Goal: Task Accomplishment & Management: Complete application form

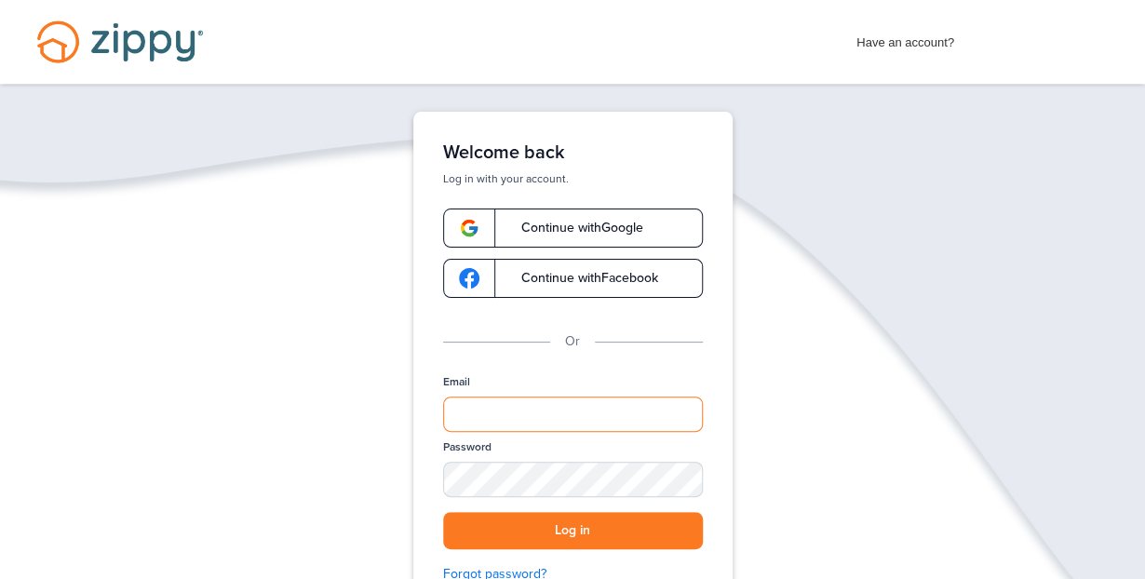
click at [490, 409] on input "Email" at bounding box center [573, 413] width 260 height 35
type input "**********"
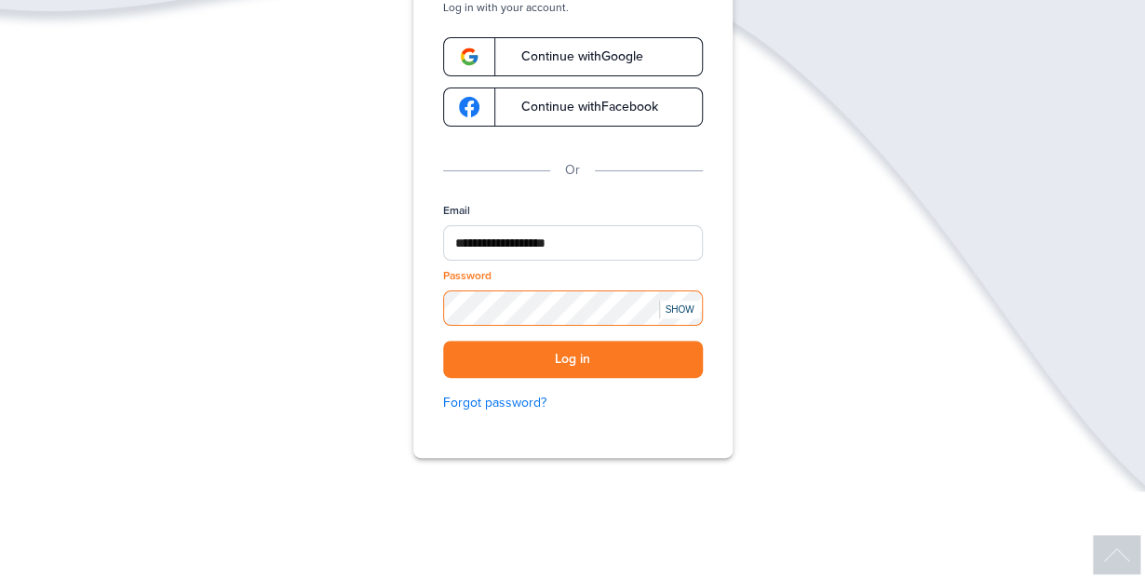
scroll to position [173, 0]
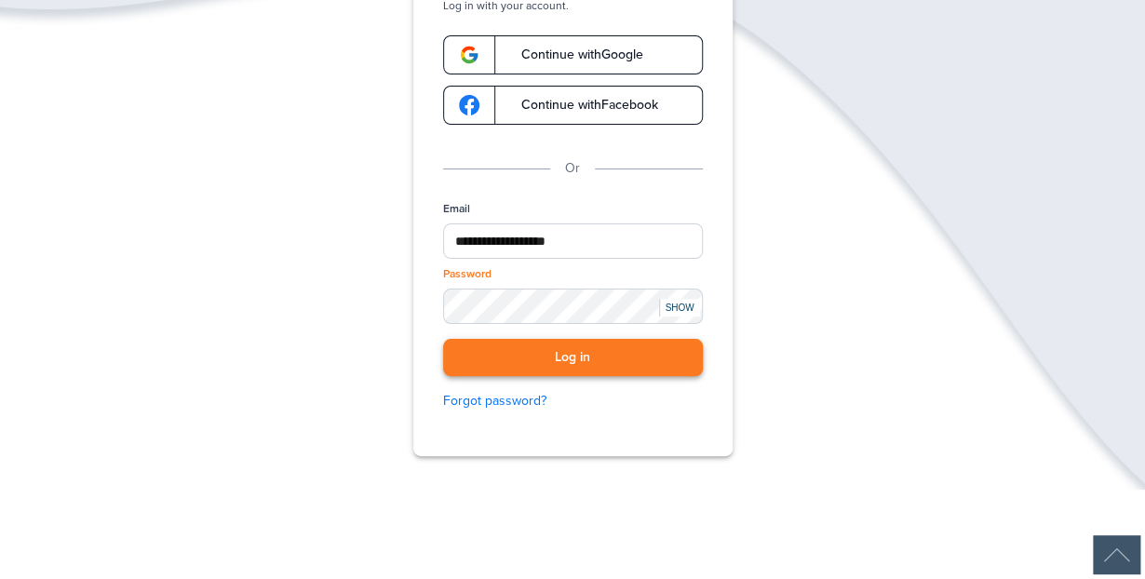
click at [563, 355] on button "Log in" at bounding box center [573, 358] width 260 height 38
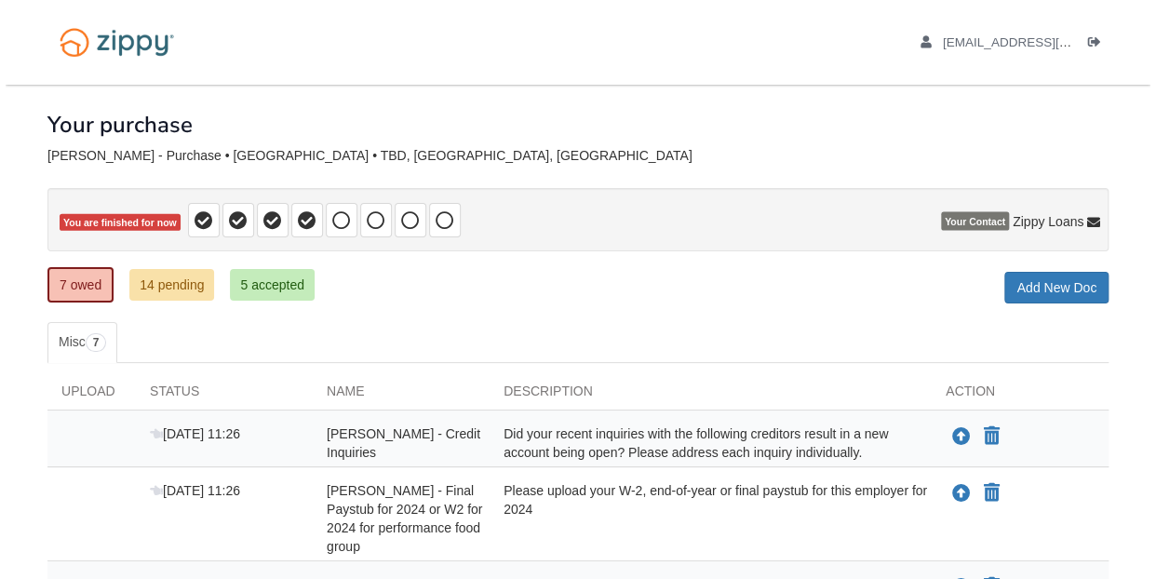
scroll to position [87, 0]
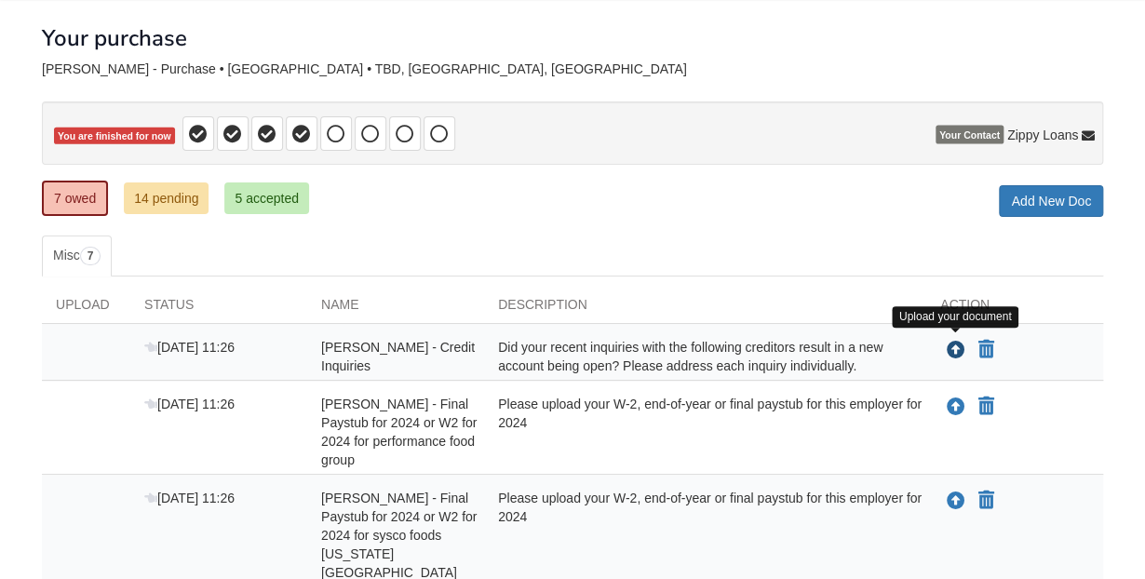
click at [953, 347] on icon "Upload Dennis Arbaugh - Credit Inquiries" at bounding box center [955, 351] width 19 height 19
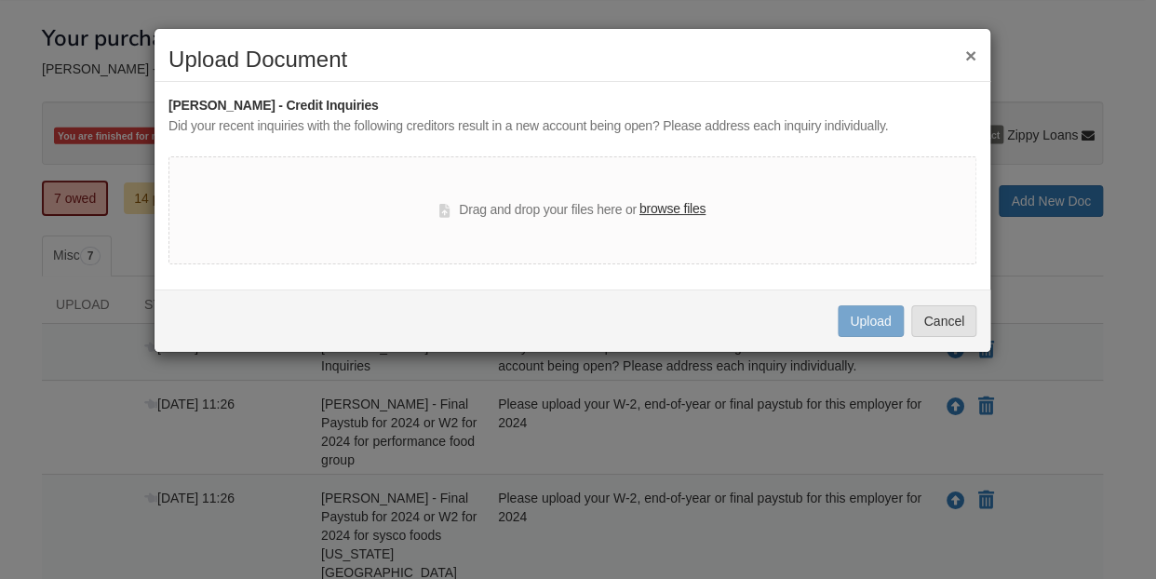
click at [426, 208] on div "Drag and drop your files here or browse files" at bounding box center [572, 210] width 808 height 108
click at [948, 324] on button "Cancel" at bounding box center [943, 321] width 65 height 32
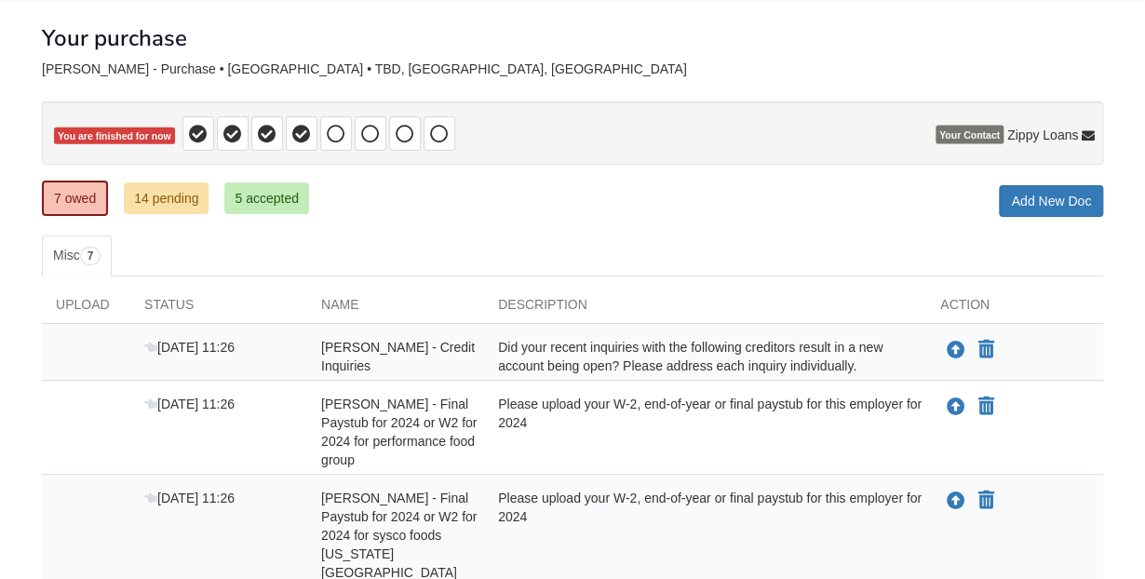
click at [635, 424] on div "Please upload your W-2, end-of-year or final paystub for this employer for 2024" at bounding box center [705, 432] width 442 height 74
click at [956, 398] on icon "Upload Dennis Arbaugh - Final Paystub for 2024 or W2 for 2024 for performance f…" at bounding box center [955, 407] width 19 height 19
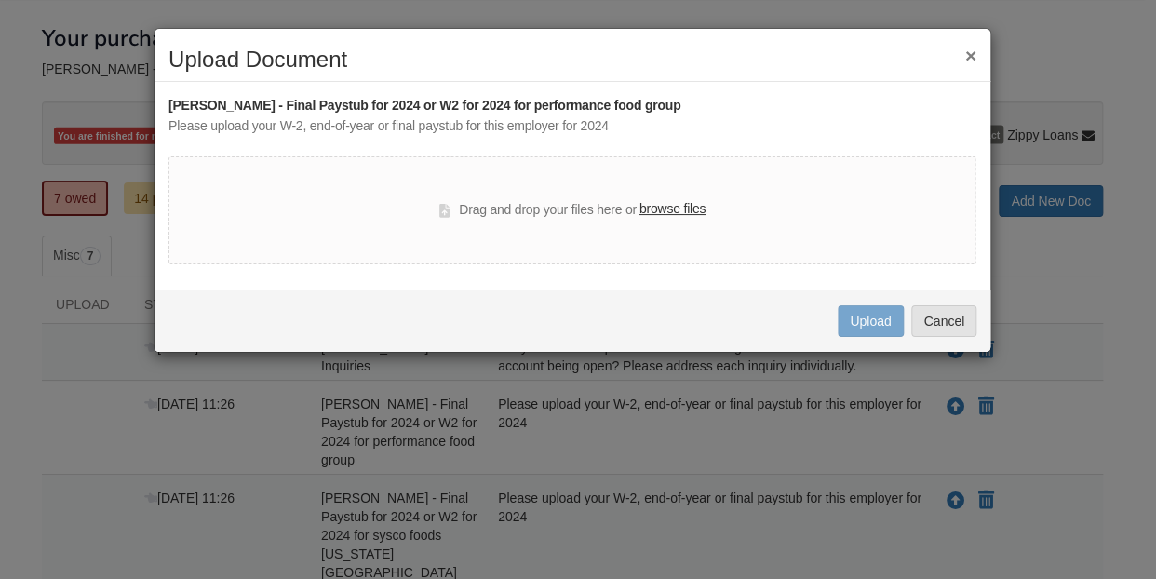
click at [550, 209] on div "Drag and drop your files here or browse files" at bounding box center [572, 210] width 266 height 22
click at [668, 215] on label "browse files" at bounding box center [672, 209] width 66 height 20
click at [0, 0] on input "browse files" at bounding box center [0, 0] width 0 height 0
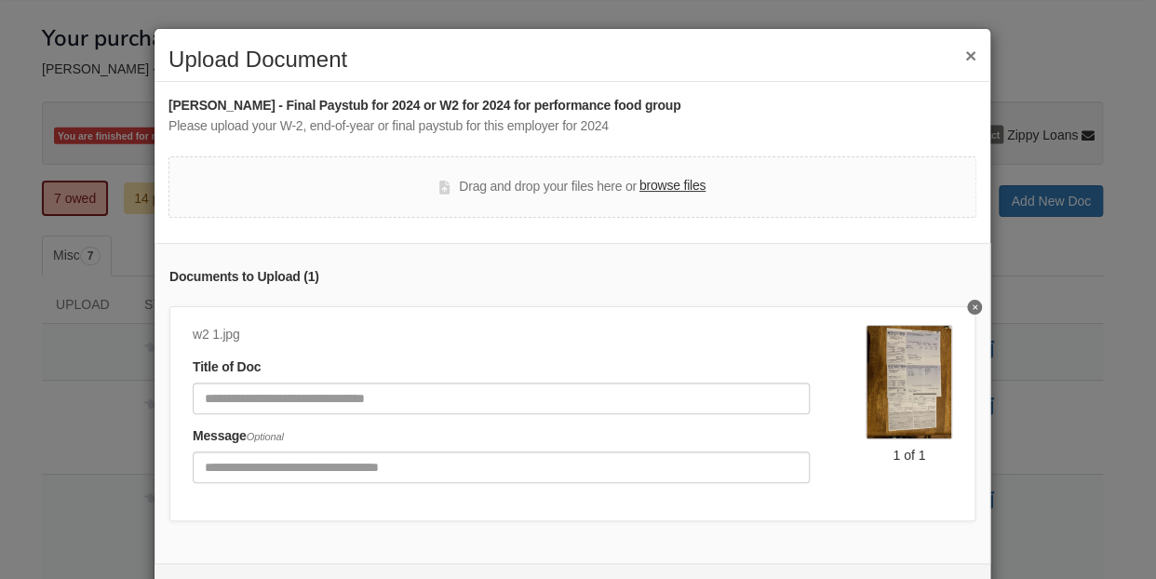
click at [644, 190] on label "browse files" at bounding box center [672, 186] width 66 height 20
click at [0, 0] on input "browse files" at bounding box center [0, 0] width 0 height 0
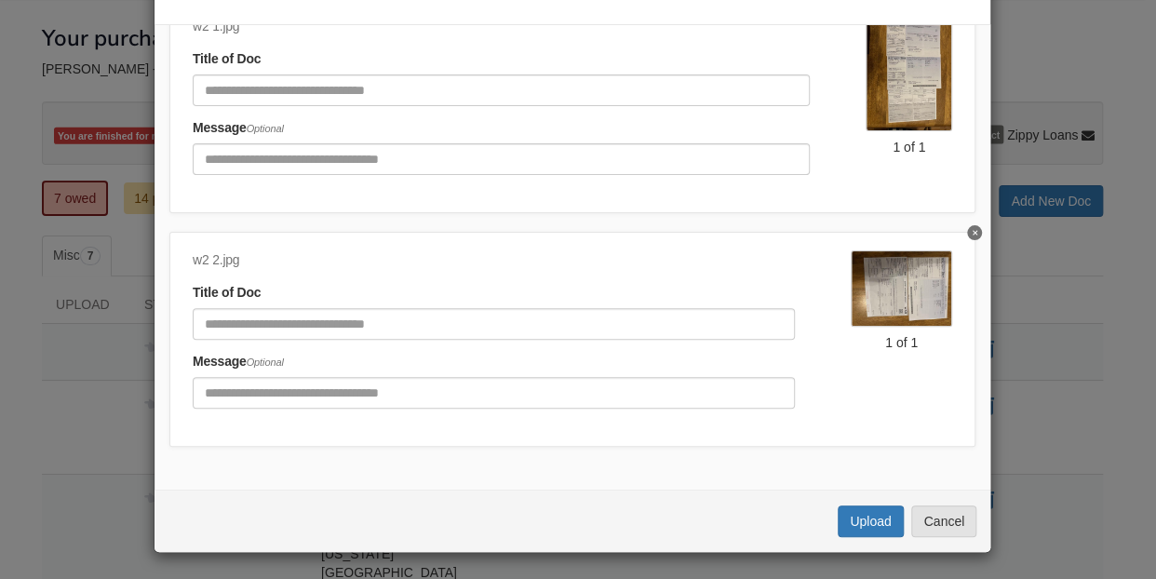
scroll to position [220, 0]
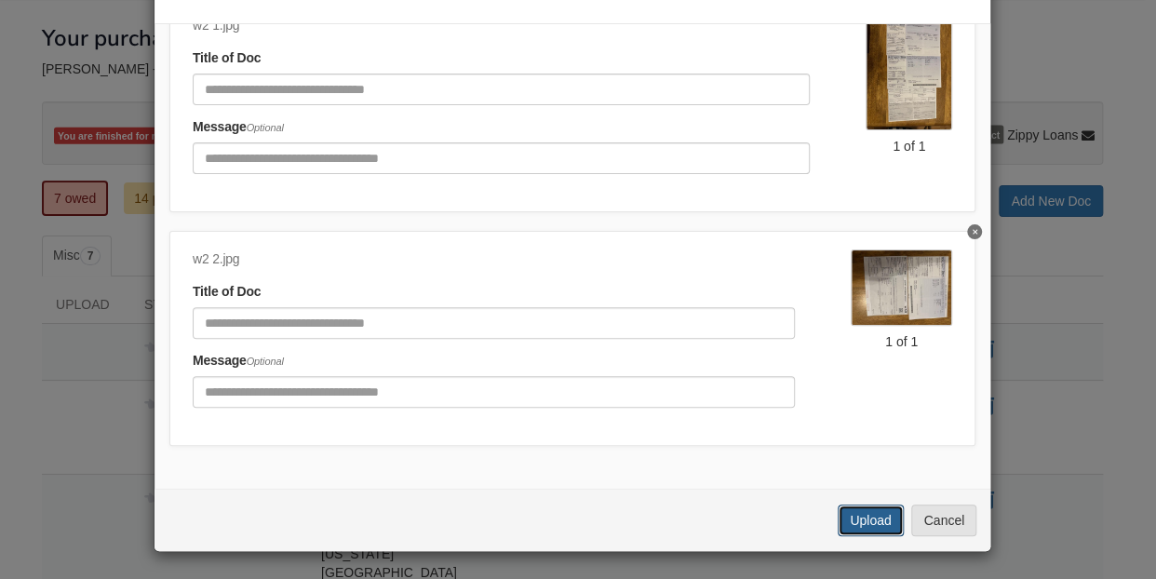
click at [856, 515] on button "Upload" at bounding box center [870, 520] width 65 height 32
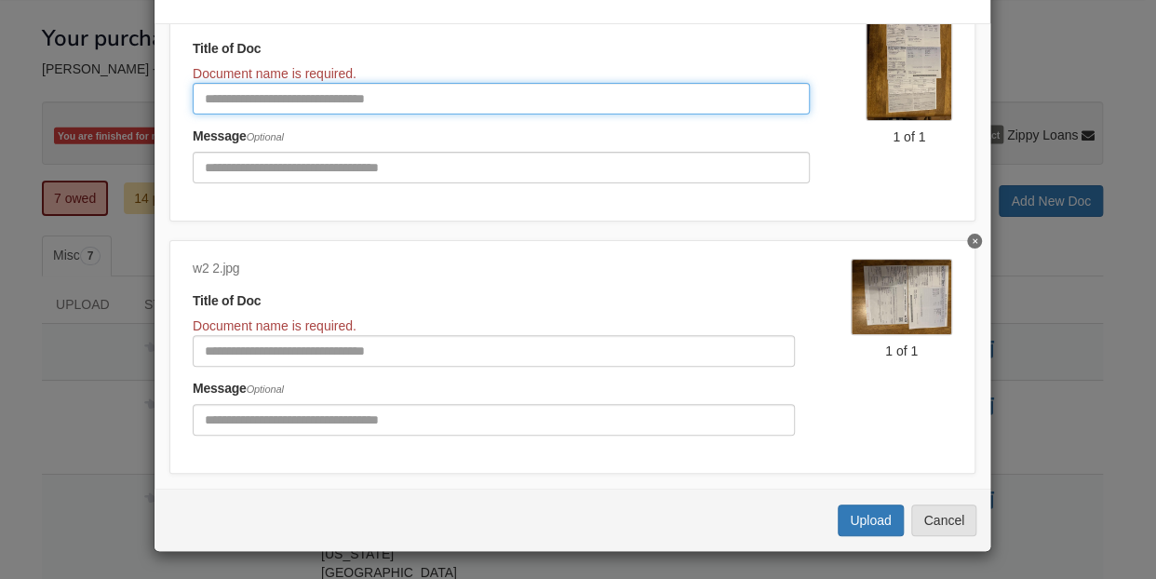
click input "Document Title"
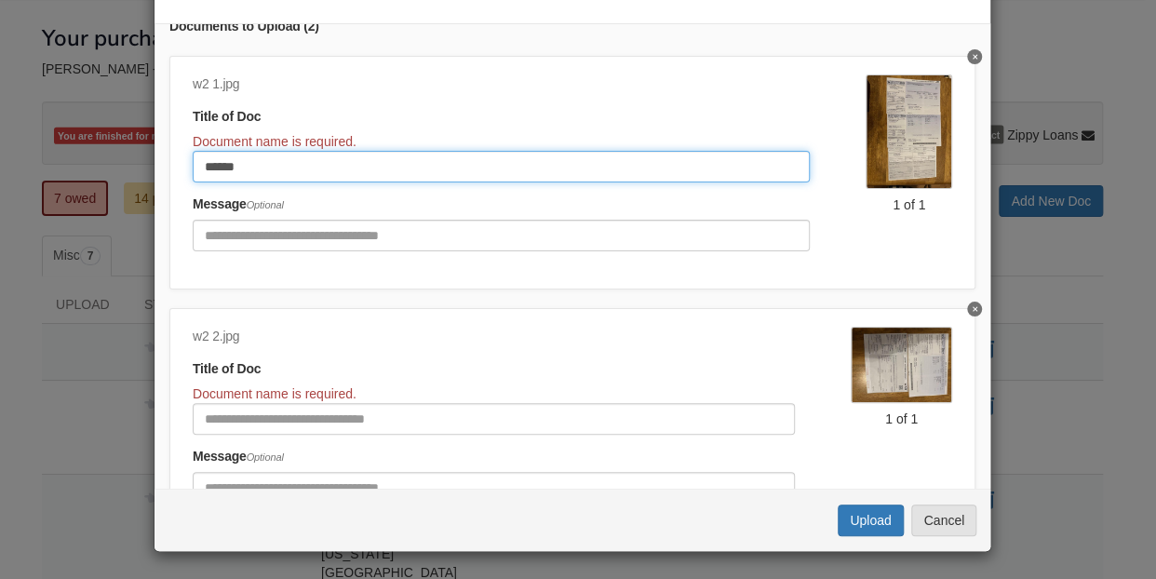
type input "******"
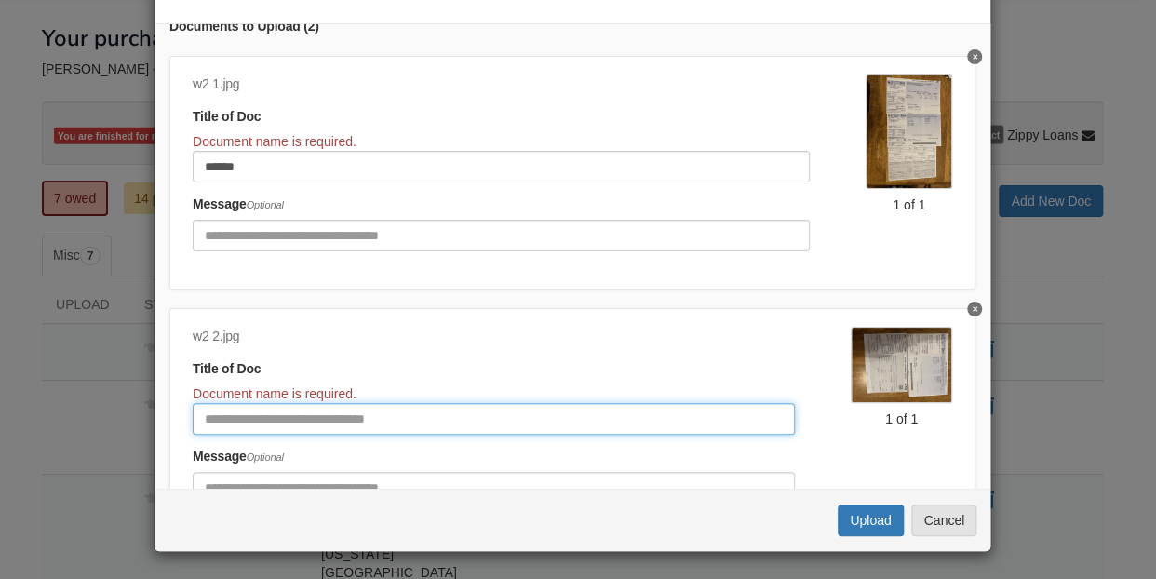
click input "Document Title"
type input "******"
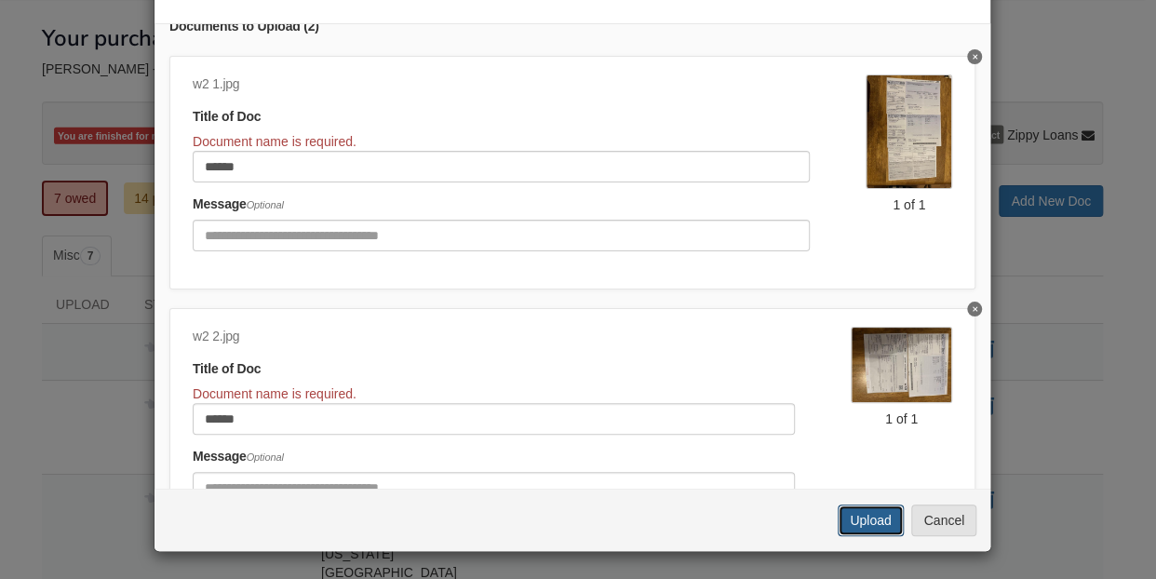
click button "Upload"
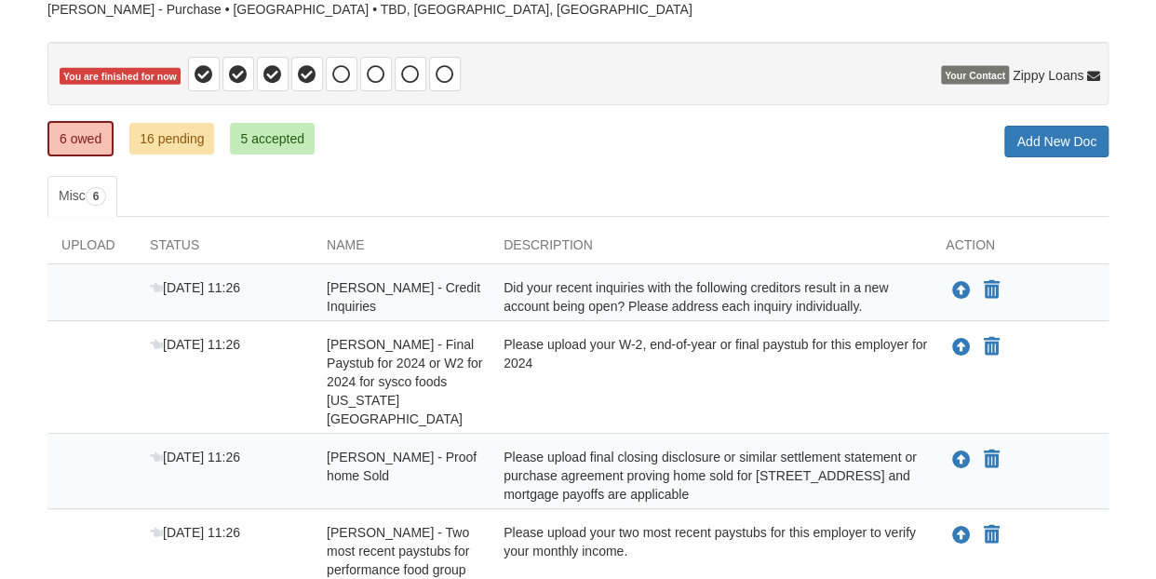
scroll to position [233, 0]
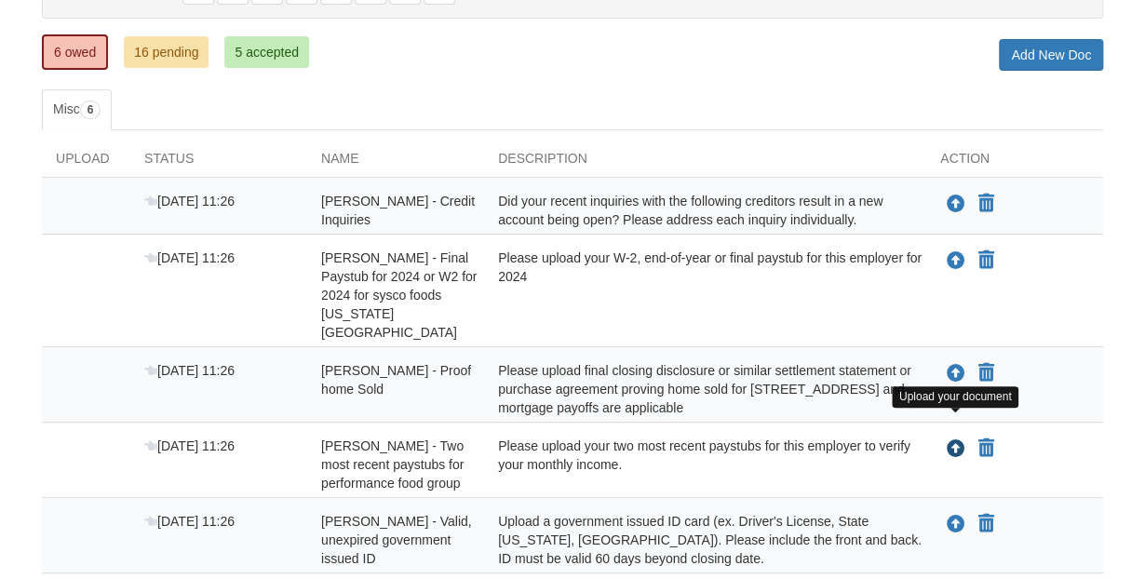
click at [953, 440] on icon "Upload Dennis Arbaugh - Two most recent paystubs for performance food group" at bounding box center [955, 449] width 19 height 19
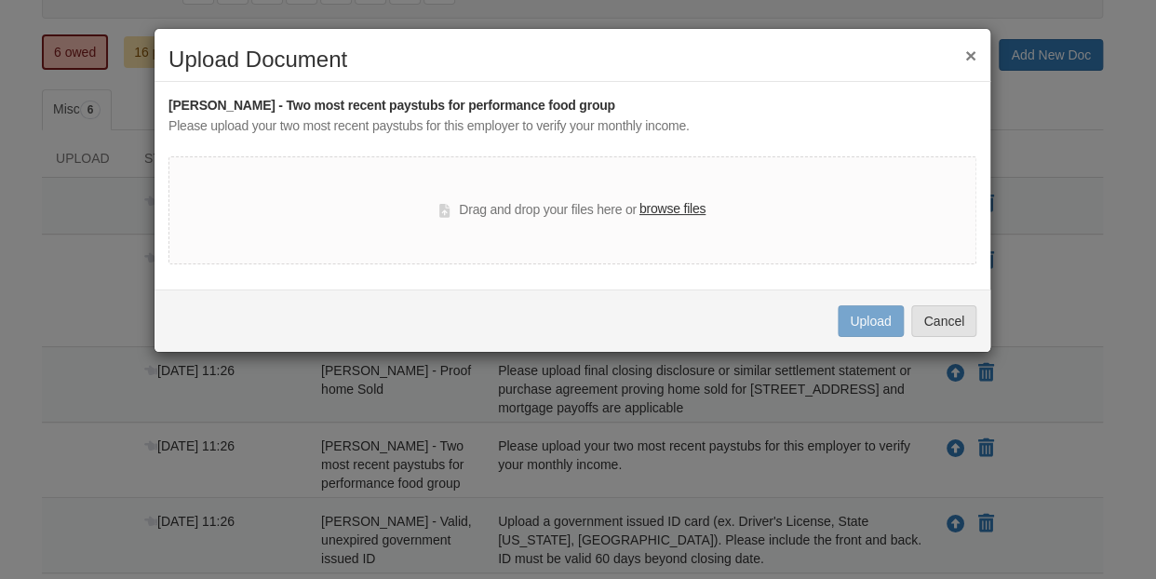
click at [683, 208] on label "browse files" at bounding box center [672, 209] width 66 height 20
click at [0, 0] on input "browse files" at bounding box center [0, 0] width 0 height 0
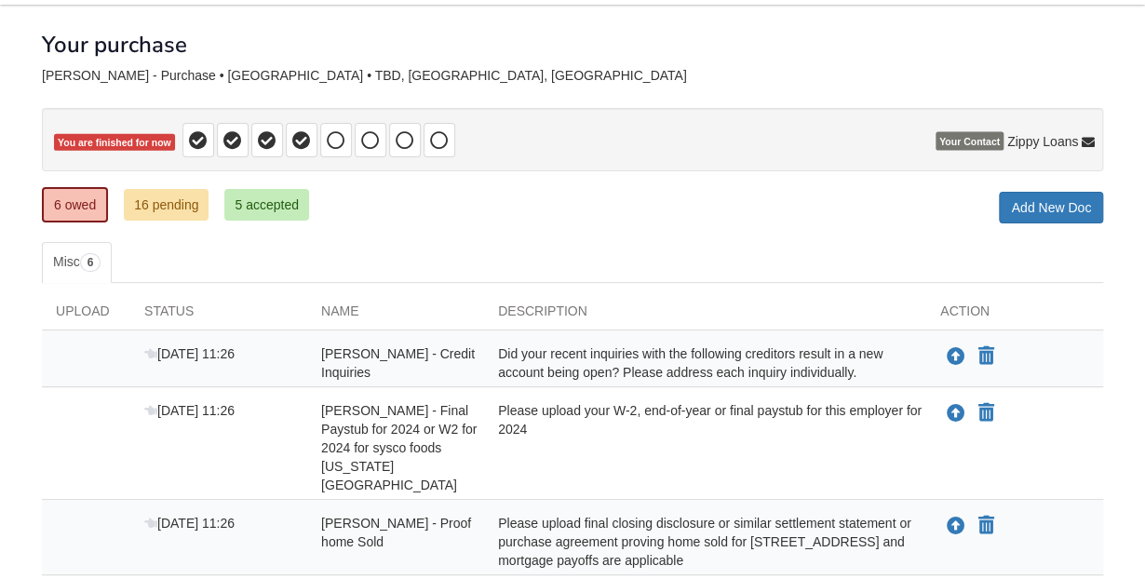
scroll to position [87, 0]
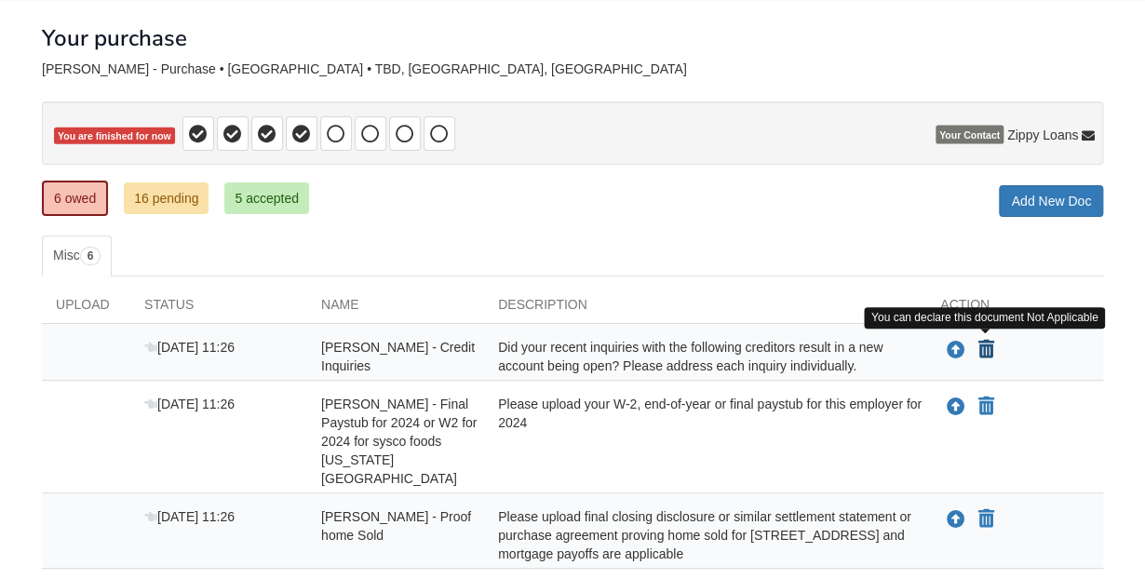
click icon "Declare Dennis Arbaugh - Credit Inquiries not applicable"
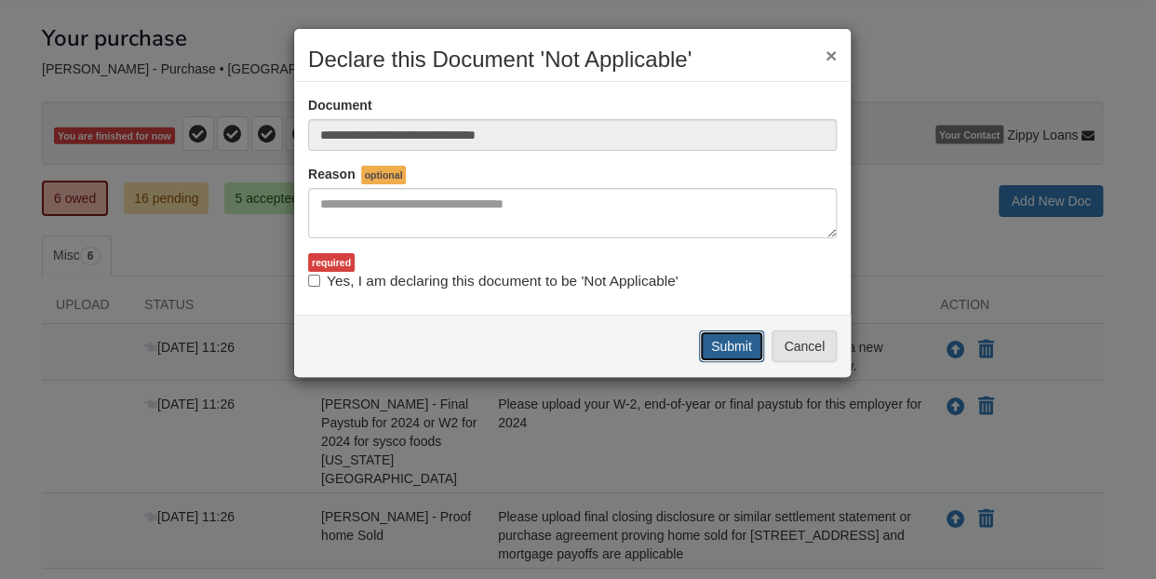
click button "Submit"
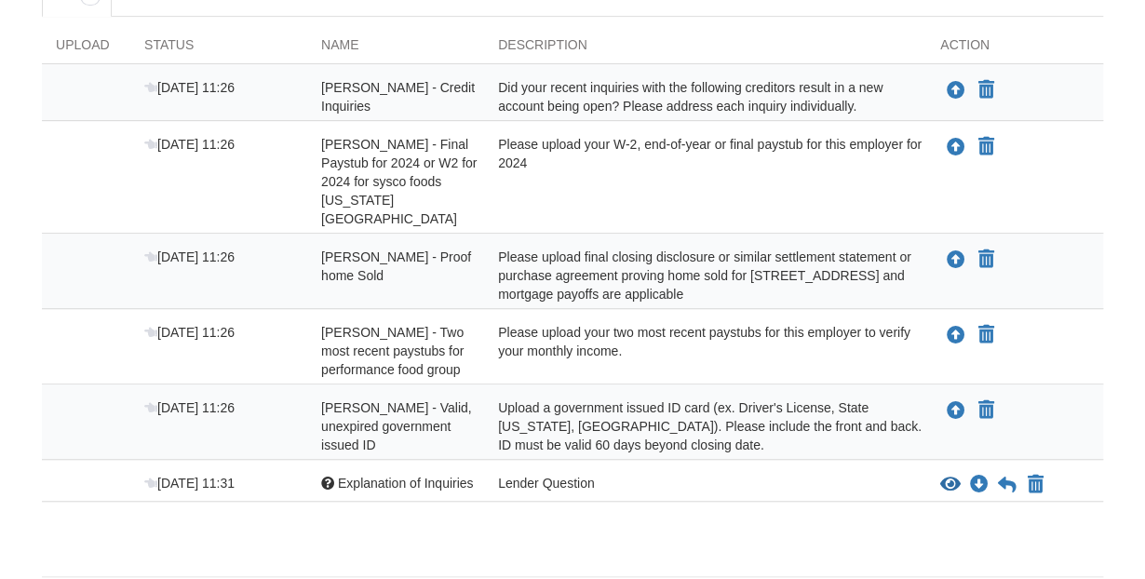
scroll to position [347, 0]
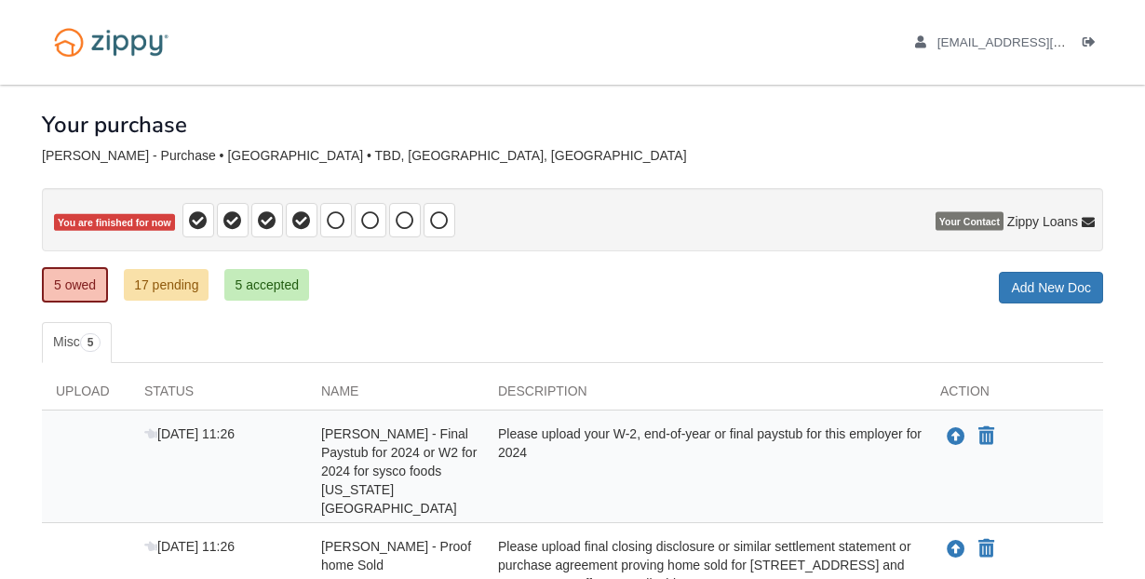
scroll to position [338, 0]
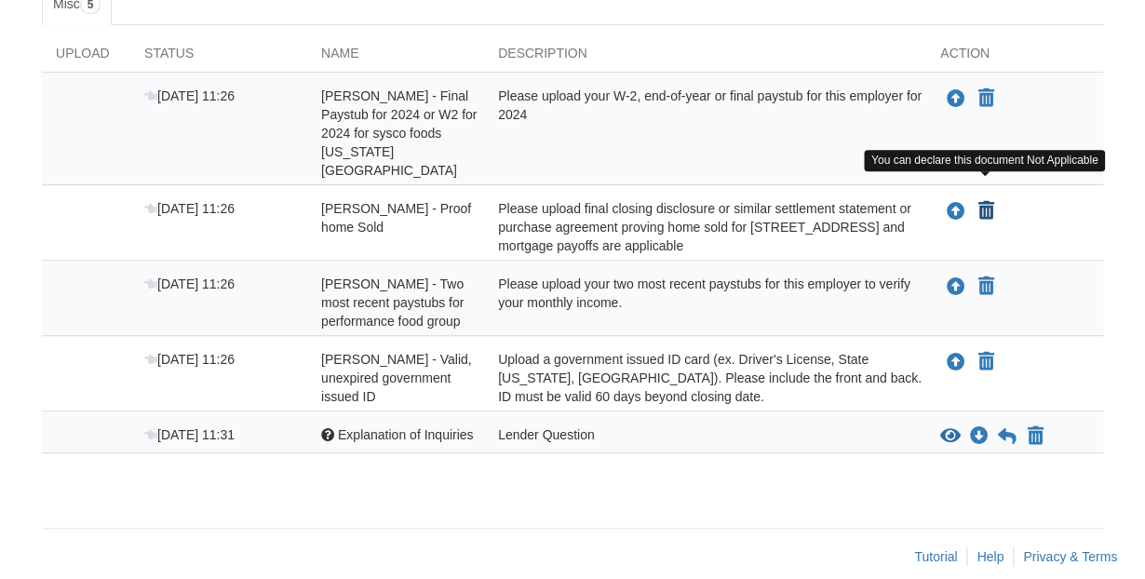
click at [985, 202] on icon "Declare Dennis Arbaugh - Proof home Sold not applicable" at bounding box center [986, 211] width 16 height 19
type input "**********"
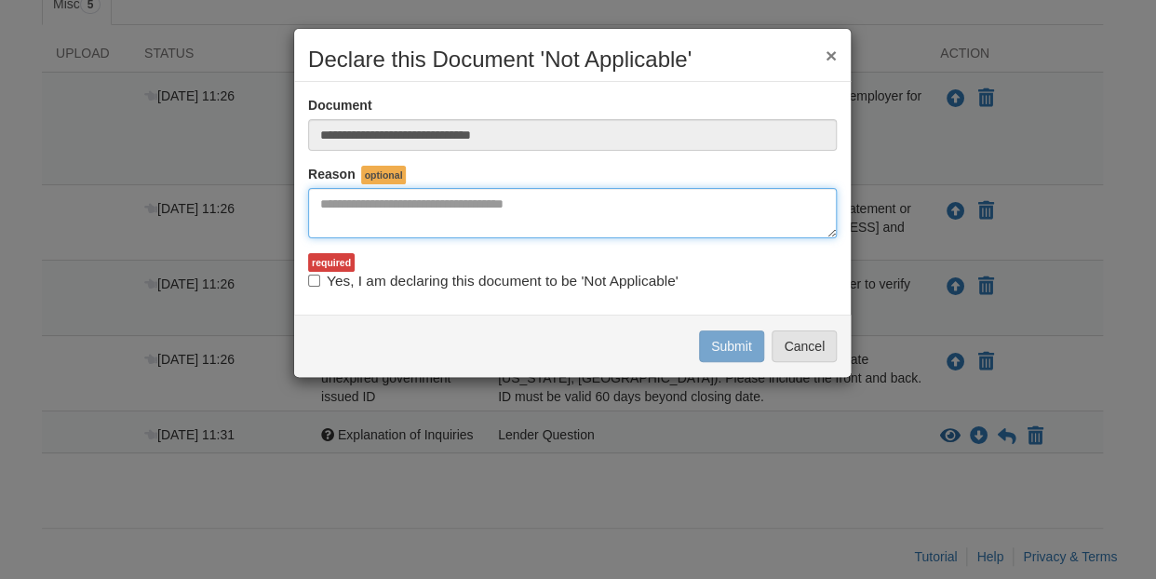
click at [385, 212] on textarea "Reasons Why" at bounding box center [572, 213] width 529 height 50
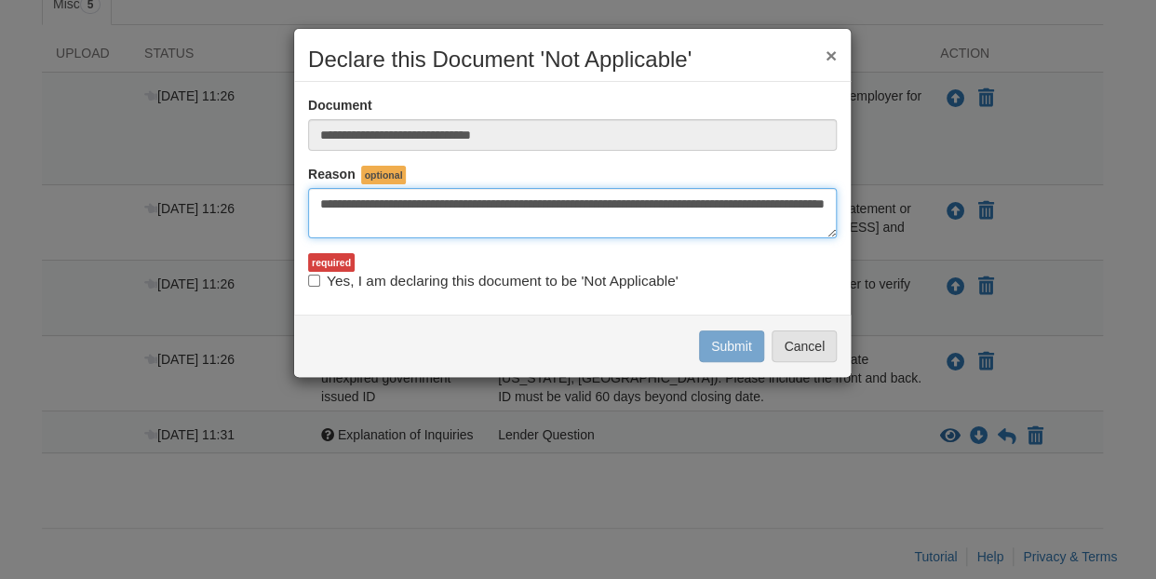
type textarea "**********"
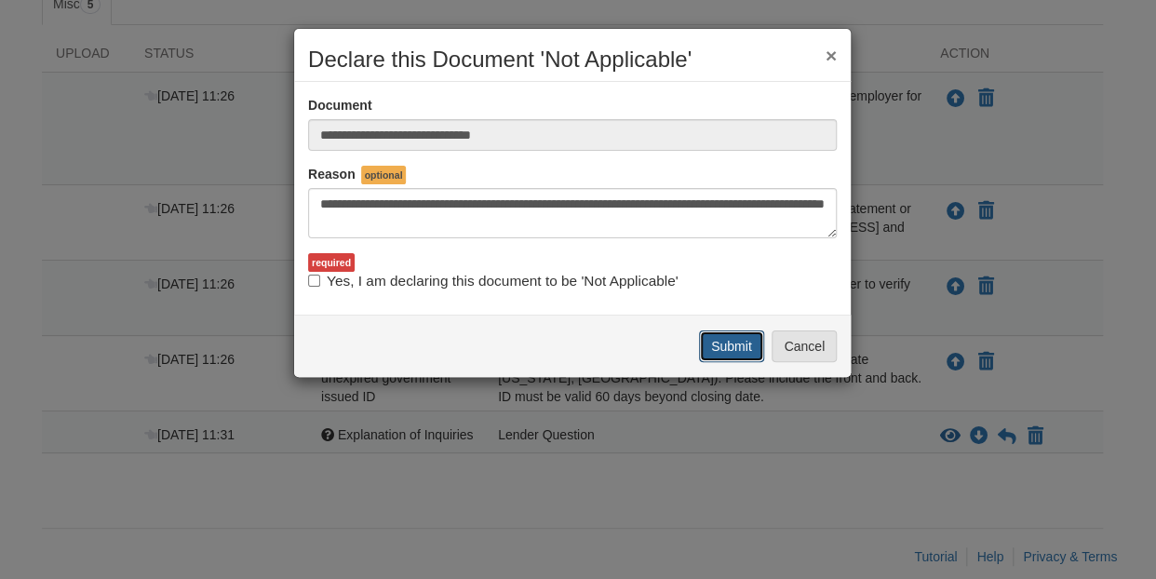
click at [730, 354] on button "Submit" at bounding box center [731, 346] width 65 height 32
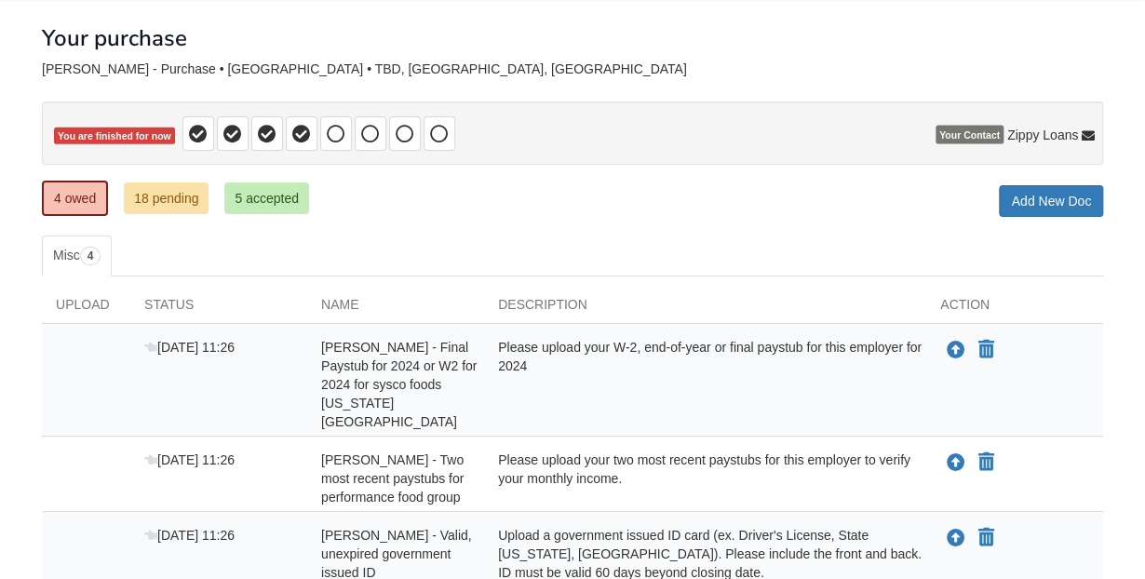
scroll to position [262, 0]
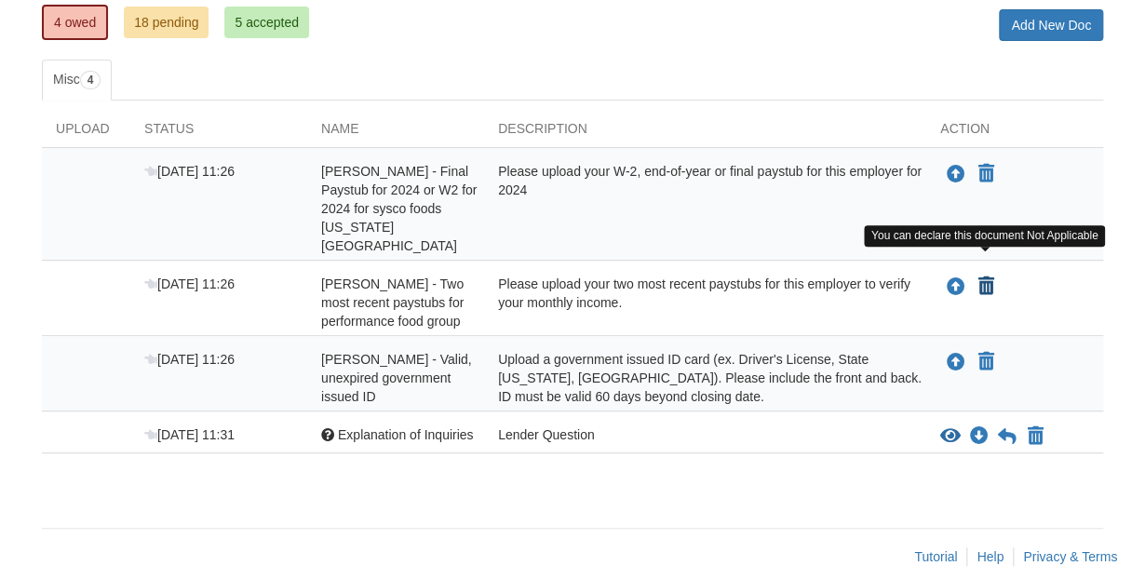
click at [983, 277] on icon "Declare Dennis Arbaugh - Two most recent paystubs for performance food group no…" at bounding box center [986, 286] width 16 height 19
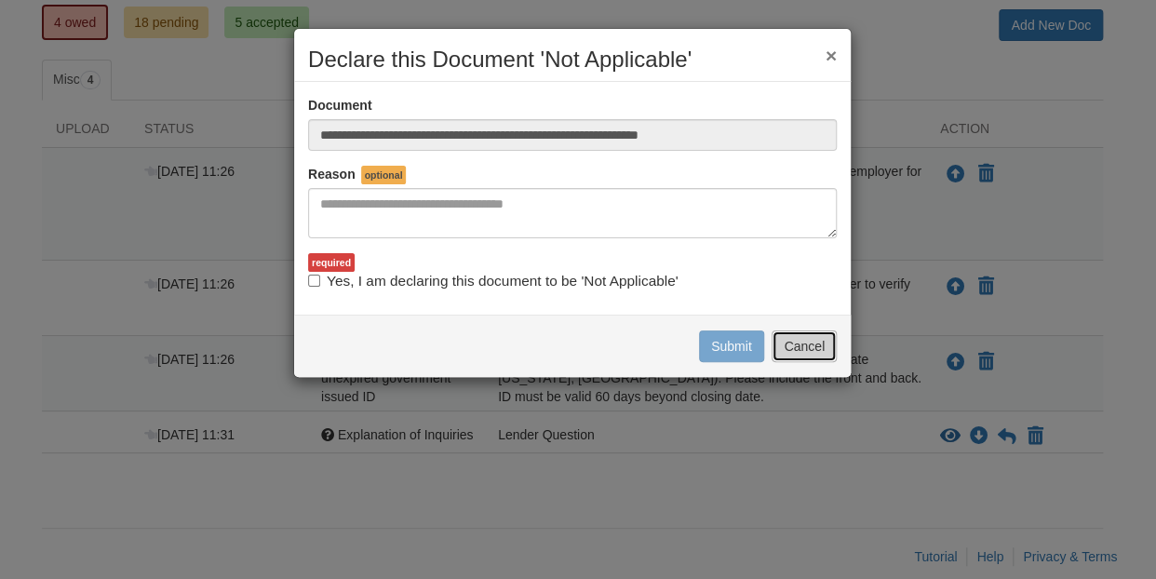
click at [800, 344] on button "Cancel" at bounding box center [804, 346] width 65 height 32
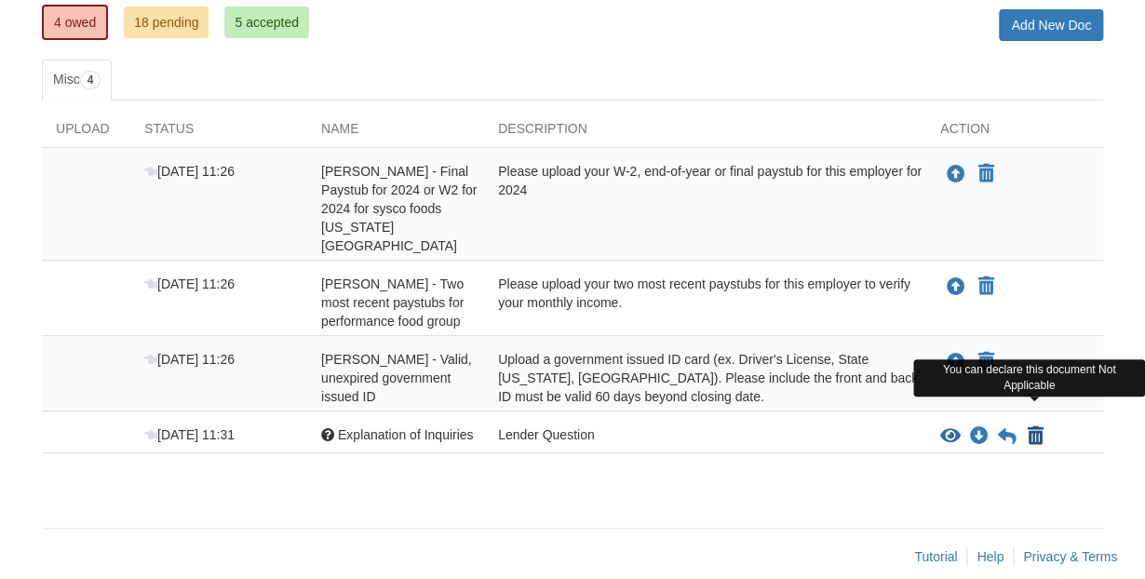
click at [1035, 427] on icon "Declare Explanation of Inquiries not applicable" at bounding box center [1035, 436] width 16 height 19
type input "**********"
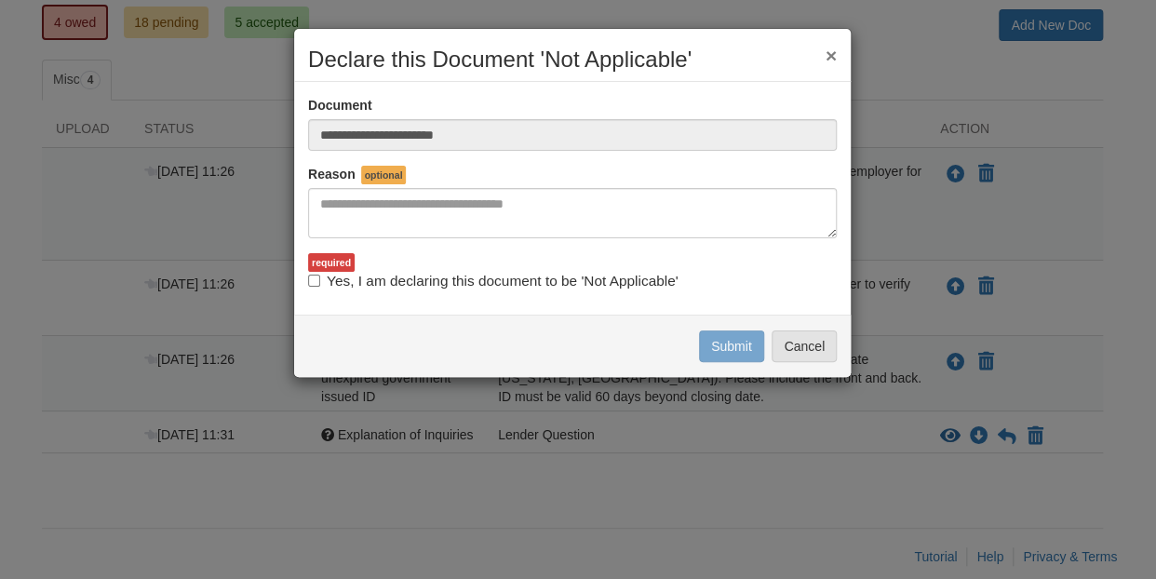
click at [403, 410] on div "**********" at bounding box center [578, 289] width 1156 height 579
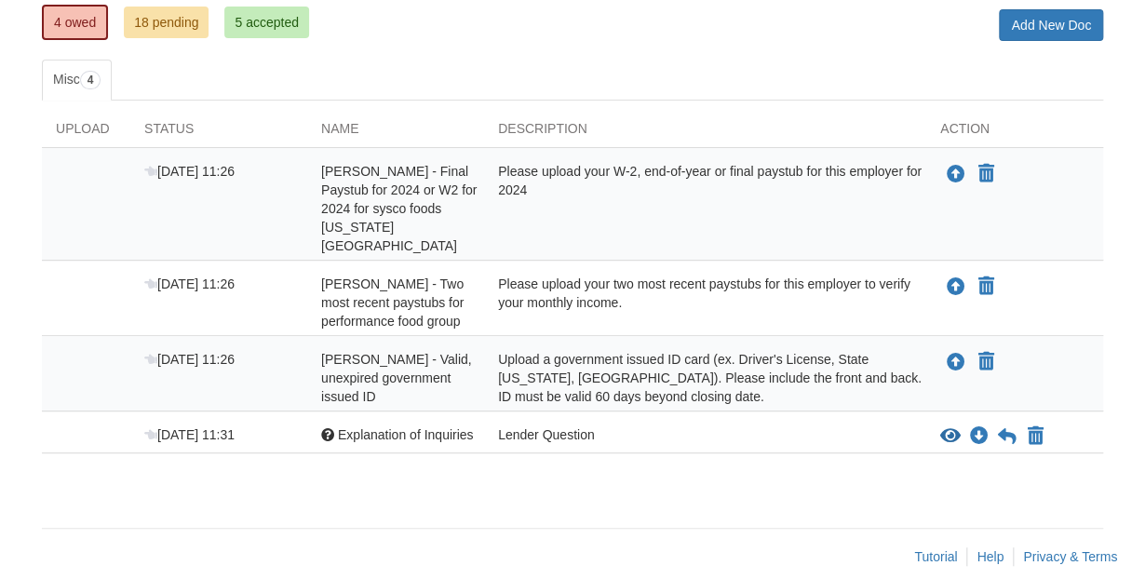
click at [403, 427] on span "Explanation of Inquiries" at bounding box center [406, 434] width 136 height 15
click at [547, 425] on div "Lender Question" at bounding box center [705, 436] width 442 height 22
click at [951, 427] on icon "View Explanation of Inquiries" at bounding box center [950, 436] width 20 height 19
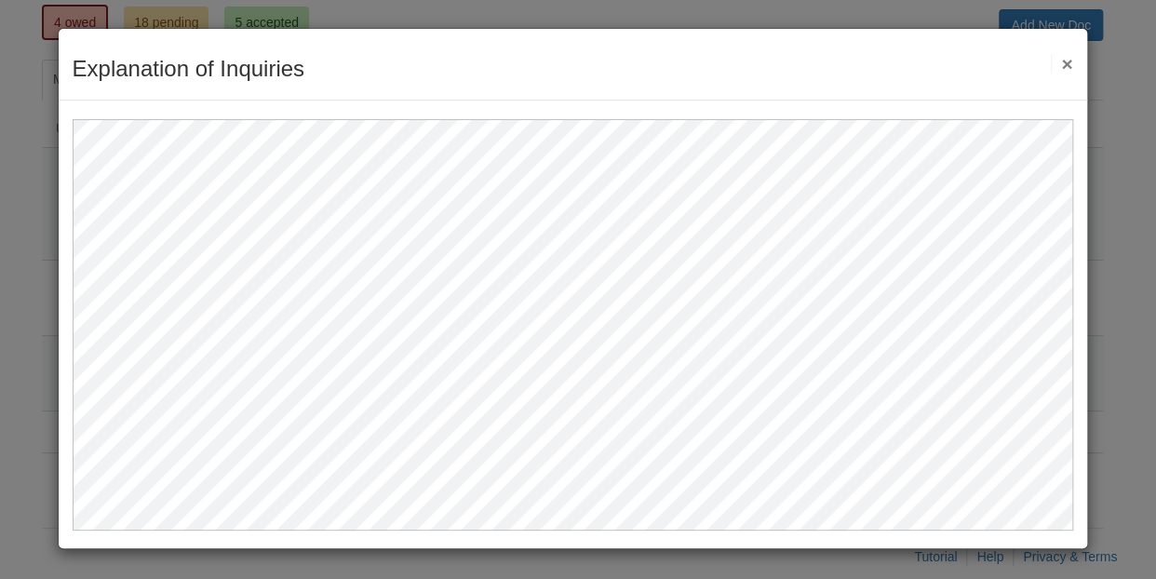
click at [1065, 61] on button "×" at bounding box center [1061, 64] width 21 height 20
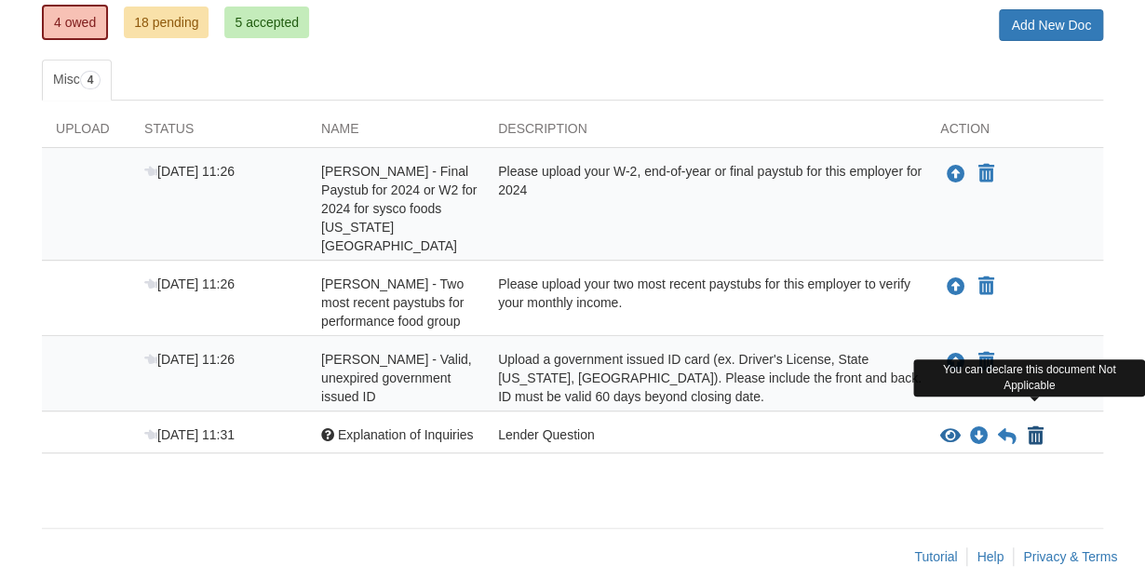
click at [1039, 427] on icon "Declare Explanation of Inquiries not applicable" at bounding box center [1035, 436] width 16 height 19
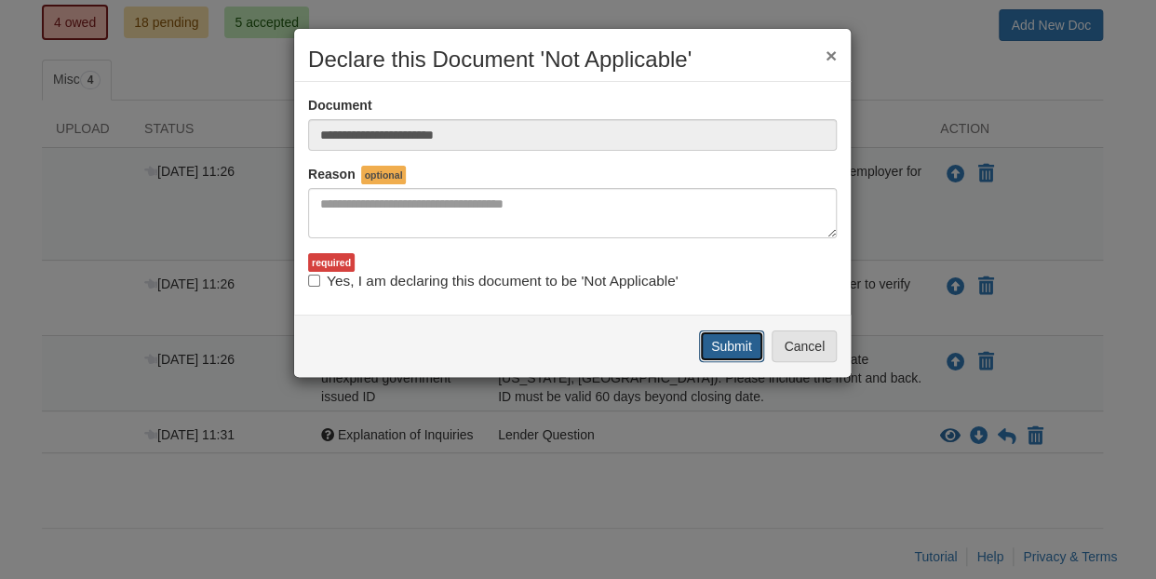
click at [743, 346] on button "Submit" at bounding box center [731, 346] width 65 height 32
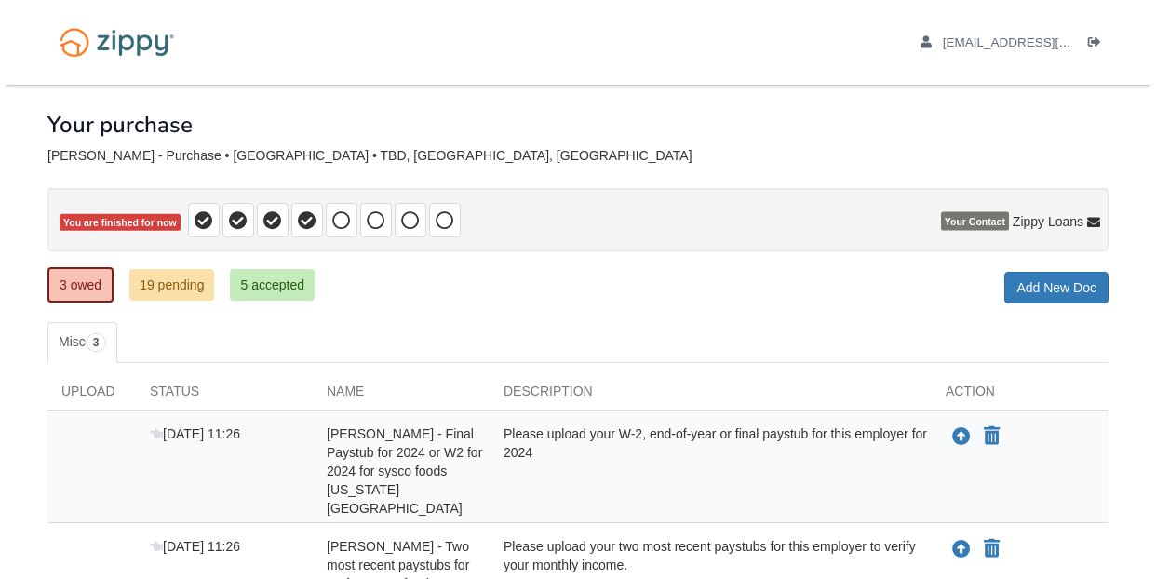
scroll to position [222, 0]
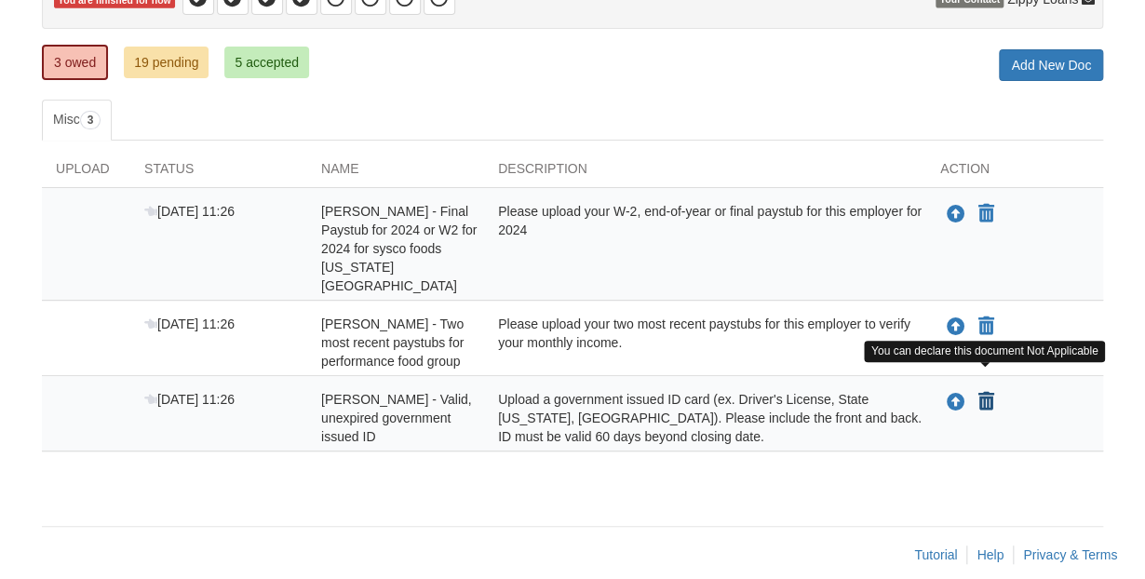
click at [979, 393] on icon "Declare Dennis Arbaugh - Valid, unexpired government issued ID not applicable" at bounding box center [986, 402] width 16 height 19
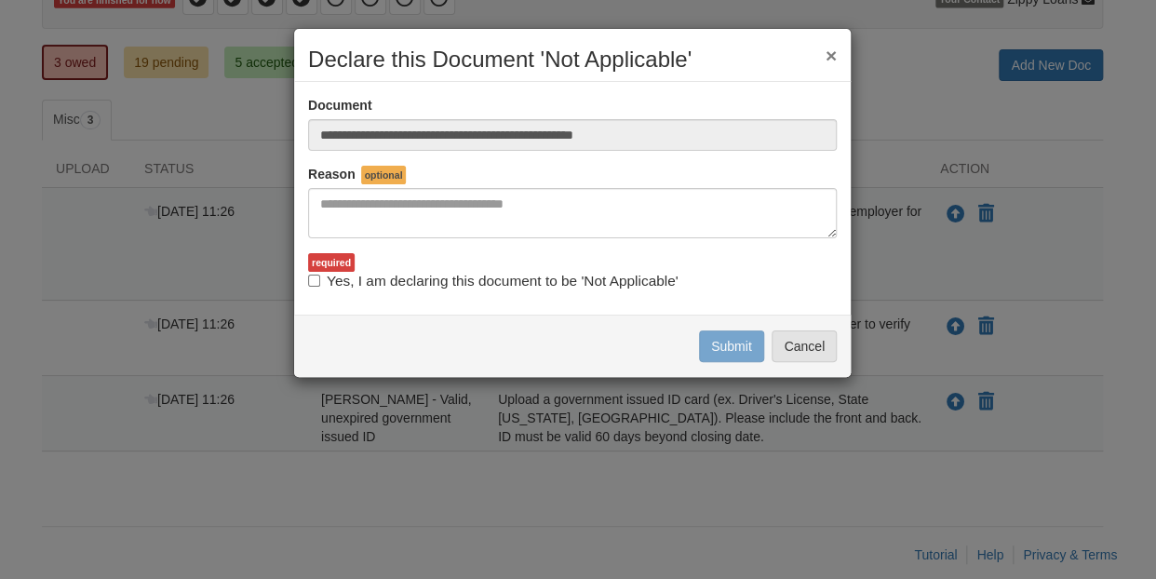
click at [830, 54] on button "×" at bounding box center [830, 56] width 11 height 20
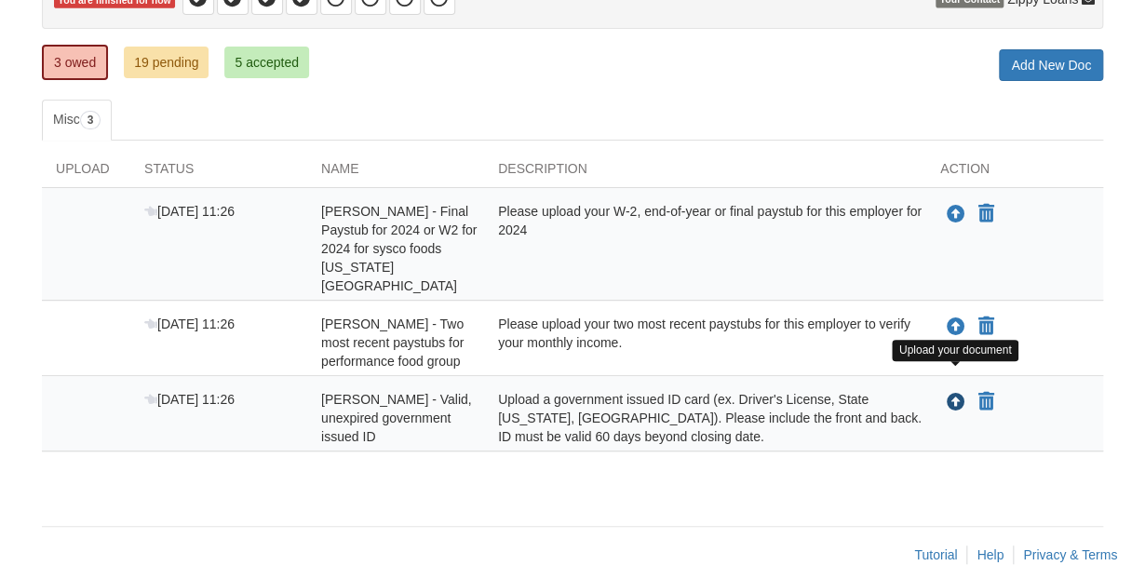
click at [953, 394] on icon "Upload Dennis Arbaugh - Valid, unexpired government issued ID" at bounding box center [955, 403] width 19 height 19
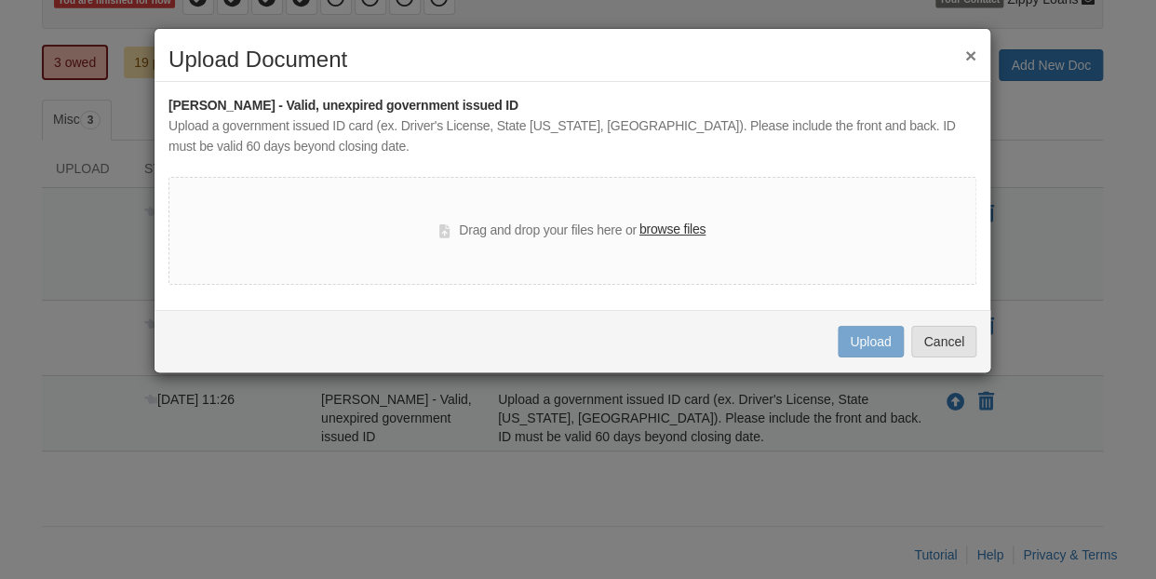
click at [664, 226] on label "browse files" at bounding box center [672, 230] width 66 height 20
click at [0, 0] on input "browse files" at bounding box center [0, 0] width 0 height 0
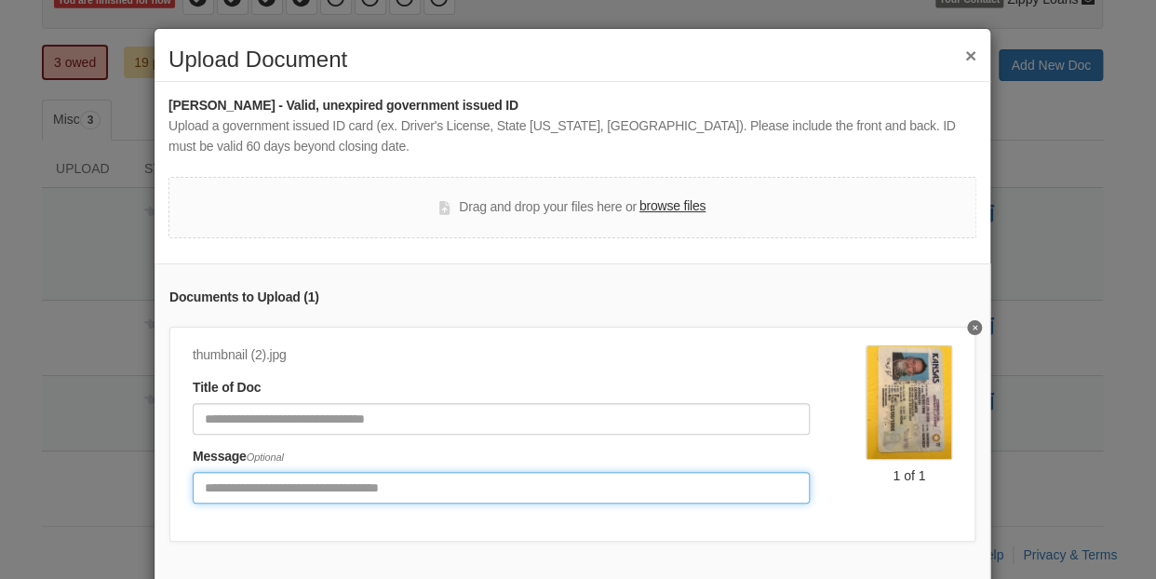
click at [256, 485] on input "Include any comments on this document" at bounding box center [501, 488] width 617 height 32
type input "**********"
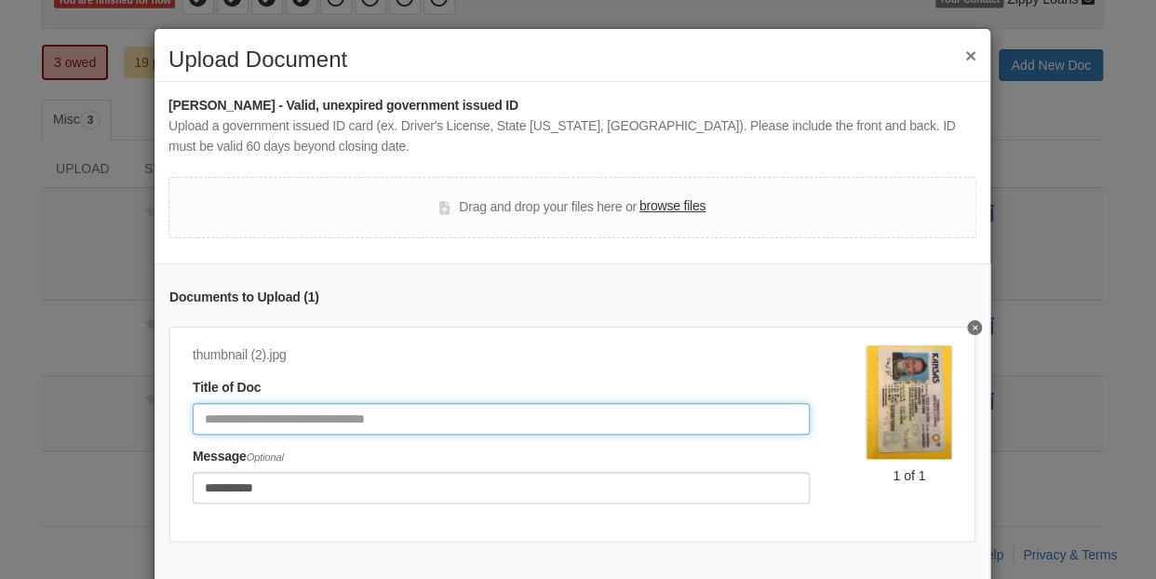
click at [238, 416] on input "Document Title" at bounding box center [501, 419] width 617 height 32
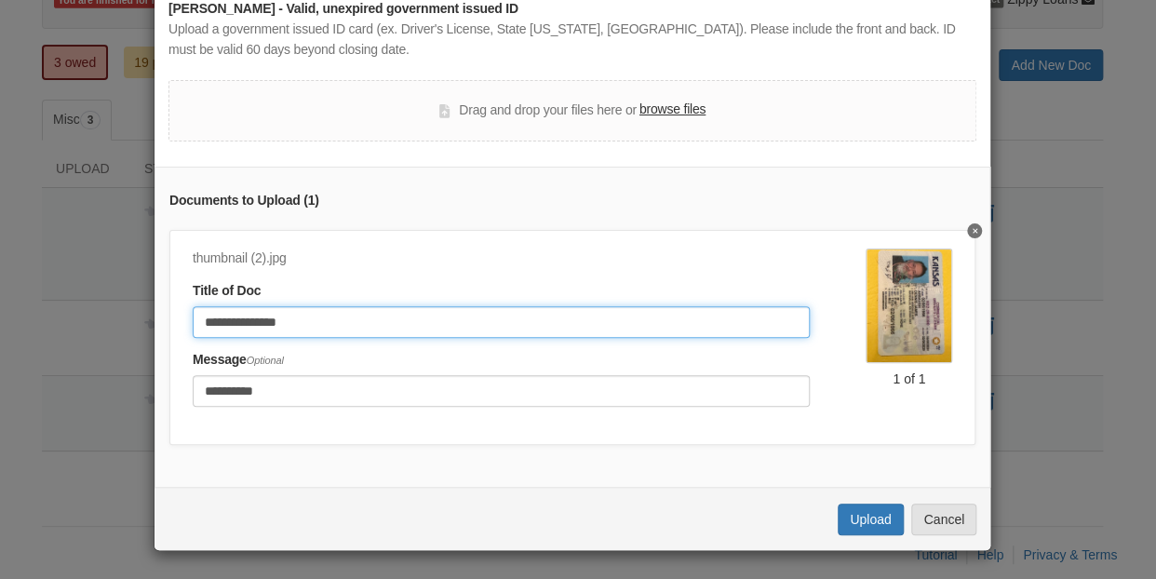
scroll to position [105, 0]
type input "**********"
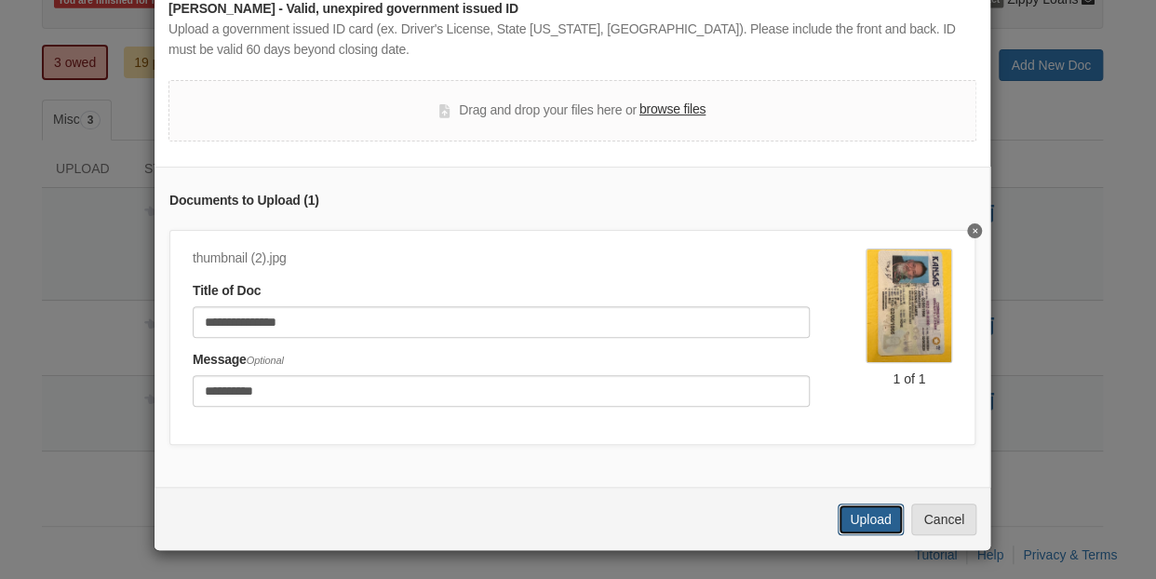
click at [866, 515] on button "Upload" at bounding box center [870, 519] width 65 height 32
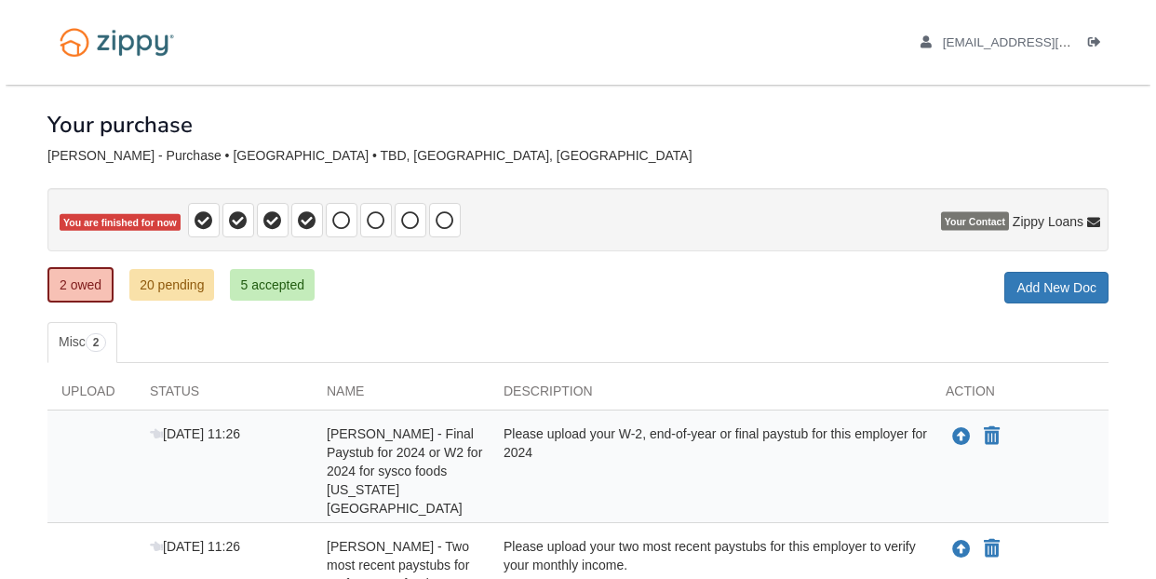
scroll to position [147, 0]
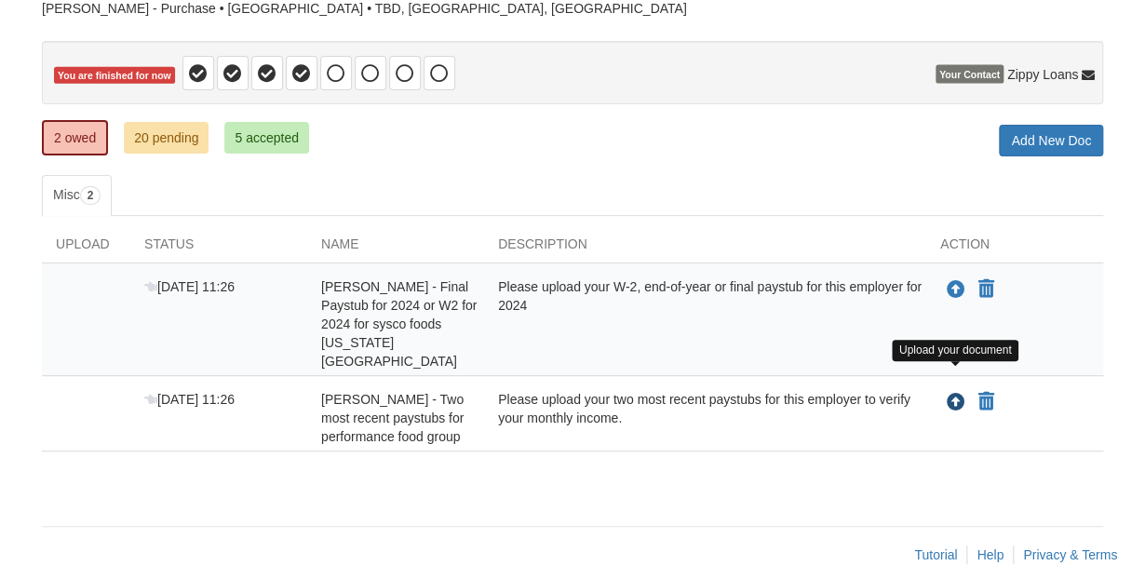
click at [957, 394] on icon "Upload Dennis Arbaugh - Two most recent paystubs for performance food group" at bounding box center [955, 403] width 19 height 19
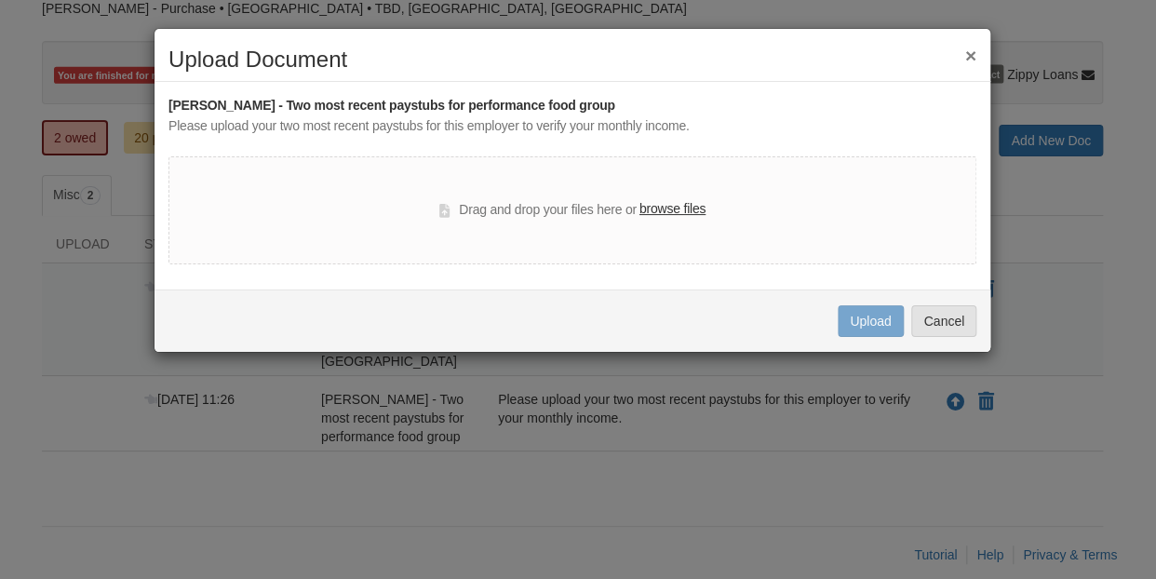
click at [664, 212] on label "browse files" at bounding box center [672, 209] width 66 height 20
click at [0, 0] on input "browse files" at bounding box center [0, 0] width 0 height 0
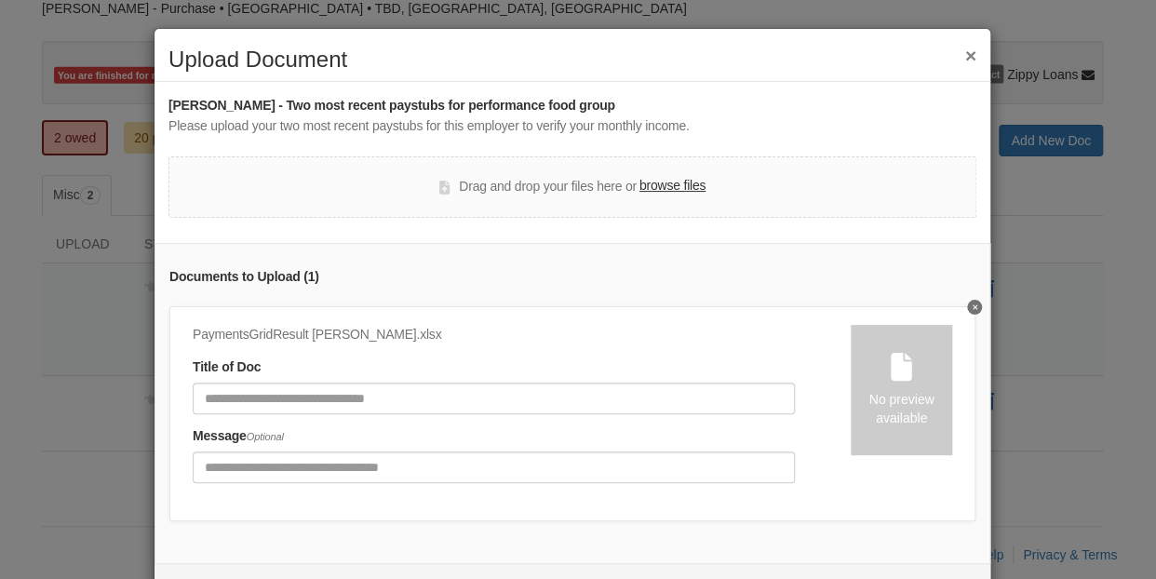
click at [973, 305] on icon "Delete undefined" at bounding box center [975, 307] width 5 height 5
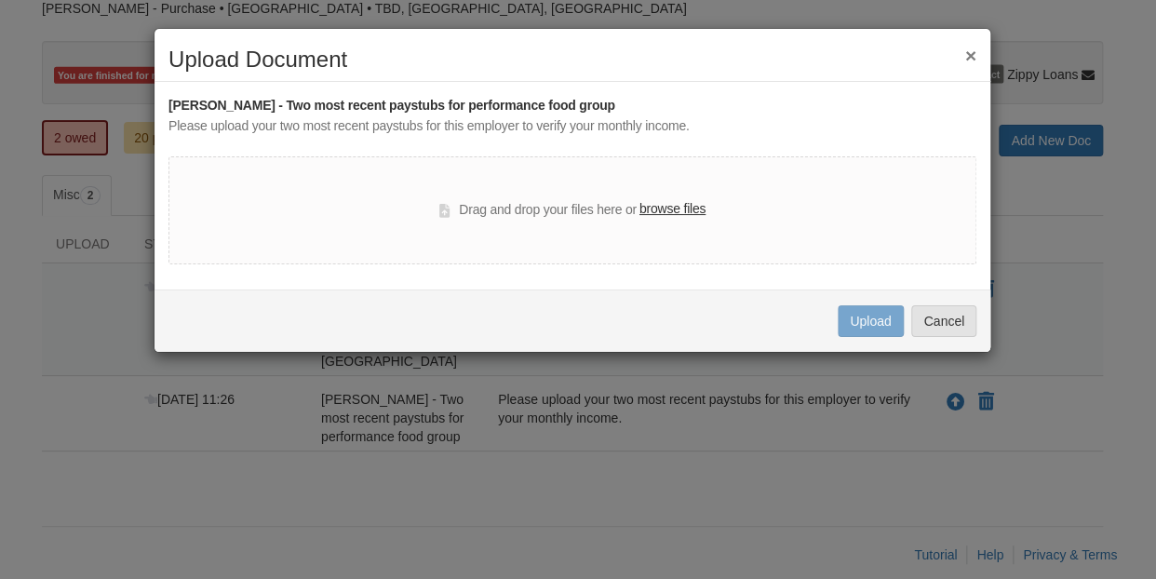
click at [669, 208] on label "browse files" at bounding box center [672, 209] width 66 height 20
click at [0, 0] on input "browse files" at bounding box center [0, 0] width 0 height 0
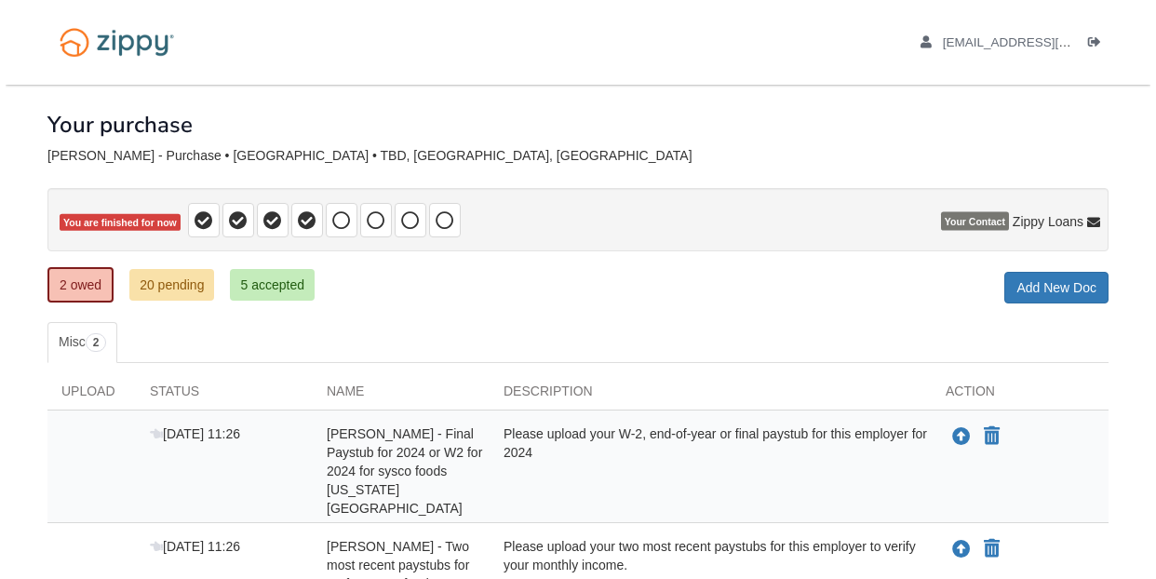
scroll to position [87, 0]
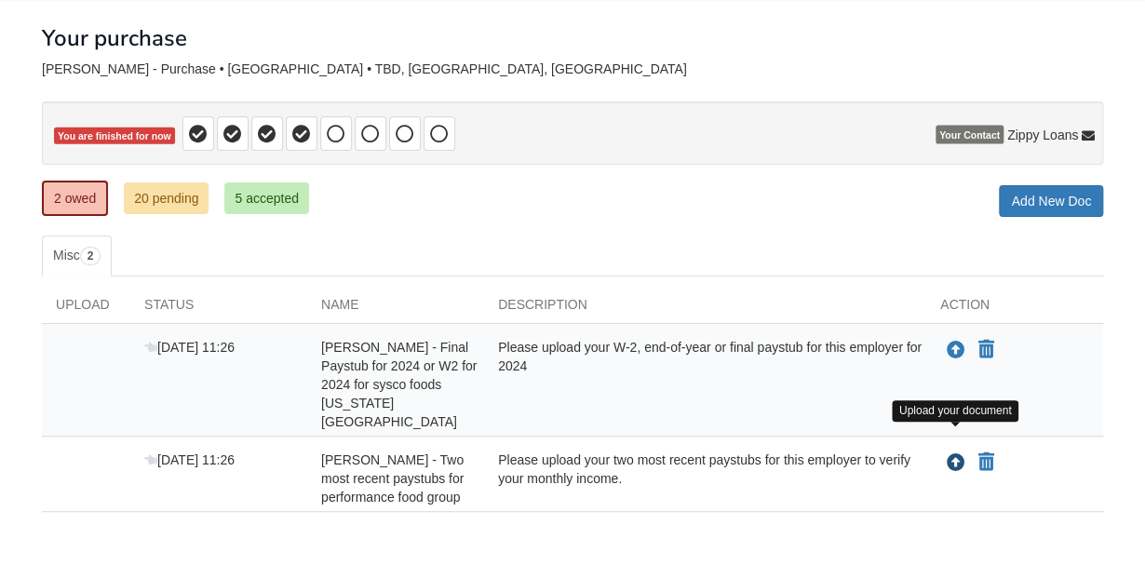
click at [957, 454] on icon "Upload Dennis Arbaugh - Two most recent paystubs for performance food group" at bounding box center [955, 463] width 19 height 19
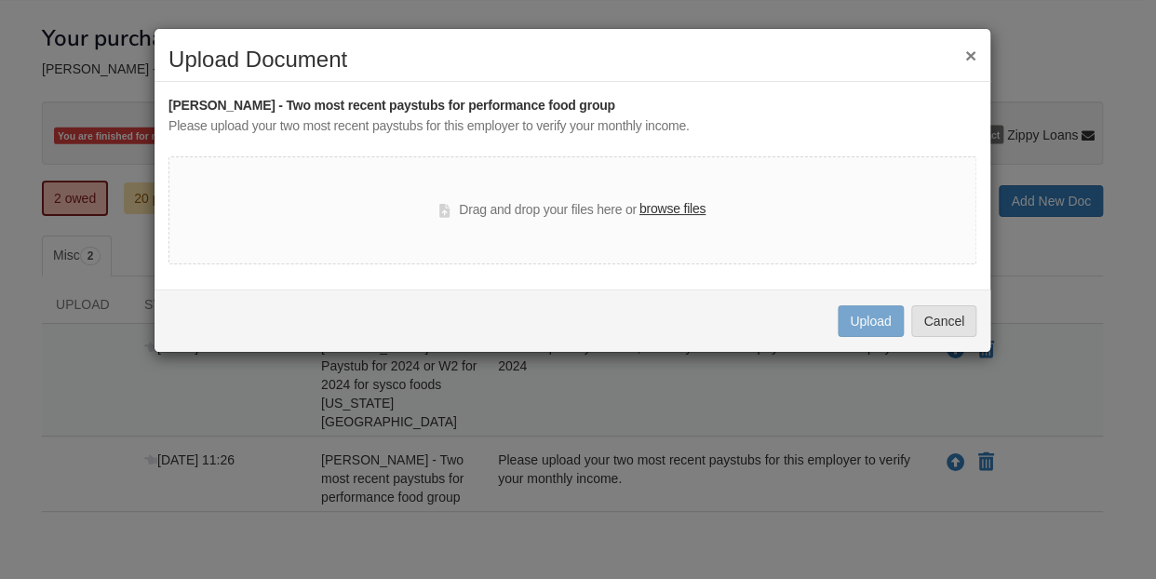
click at [678, 205] on label "browse files" at bounding box center [672, 209] width 66 height 20
click at [0, 0] on input "browse files" at bounding box center [0, 0] width 0 height 0
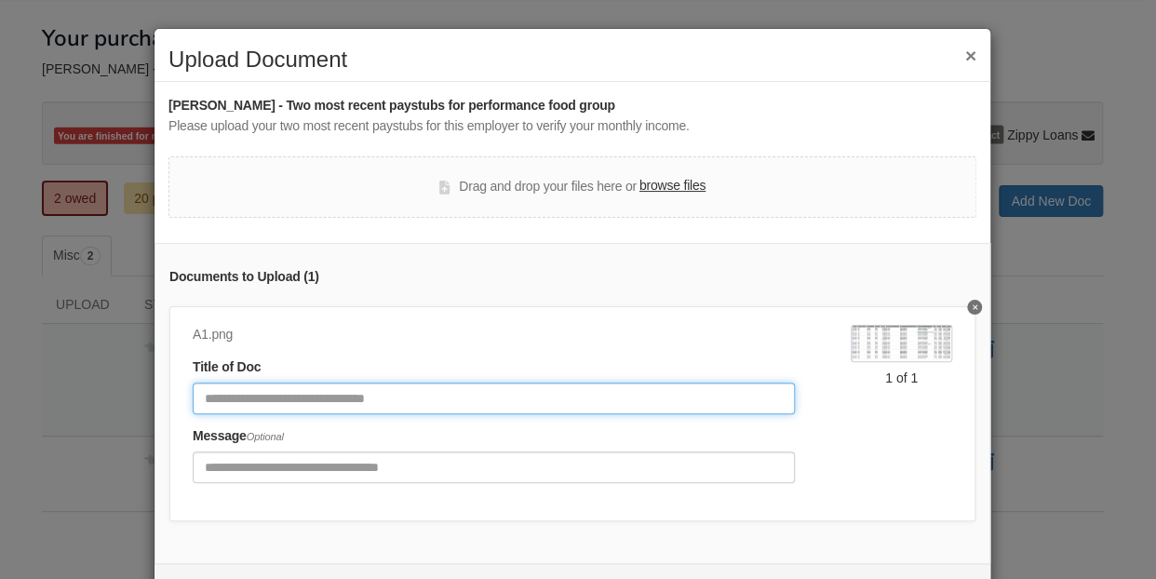
click at [309, 391] on input "Document Title" at bounding box center [494, 398] width 602 height 32
type input "********"
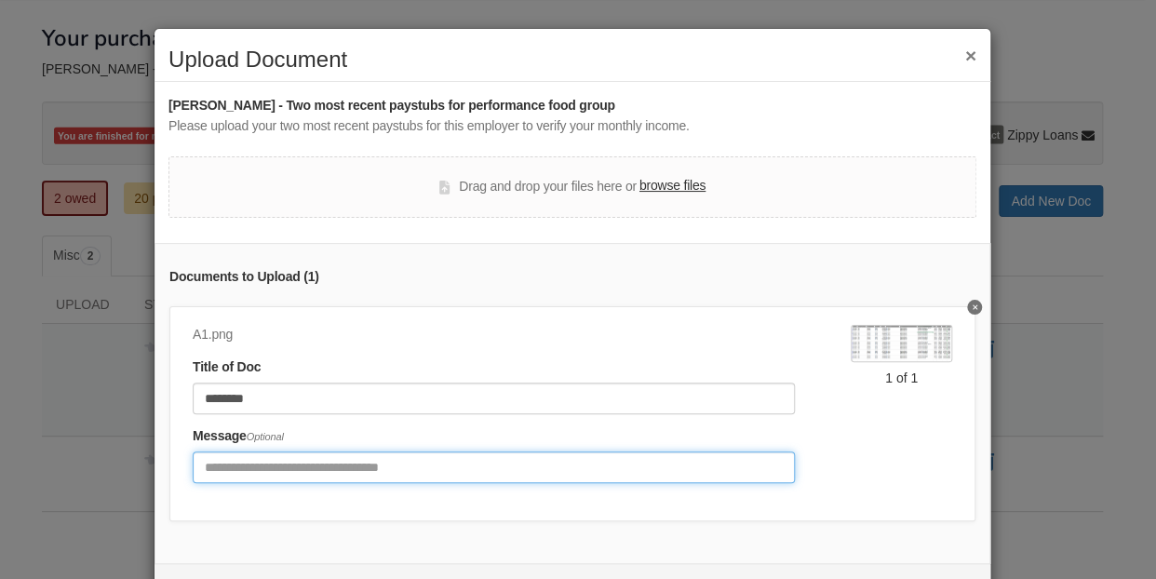
click at [240, 459] on input "Include any comments on this document" at bounding box center [494, 467] width 602 height 32
click at [508, 466] on input "Include any comments on this document" at bounding box center [494, 467] width 602 height 32
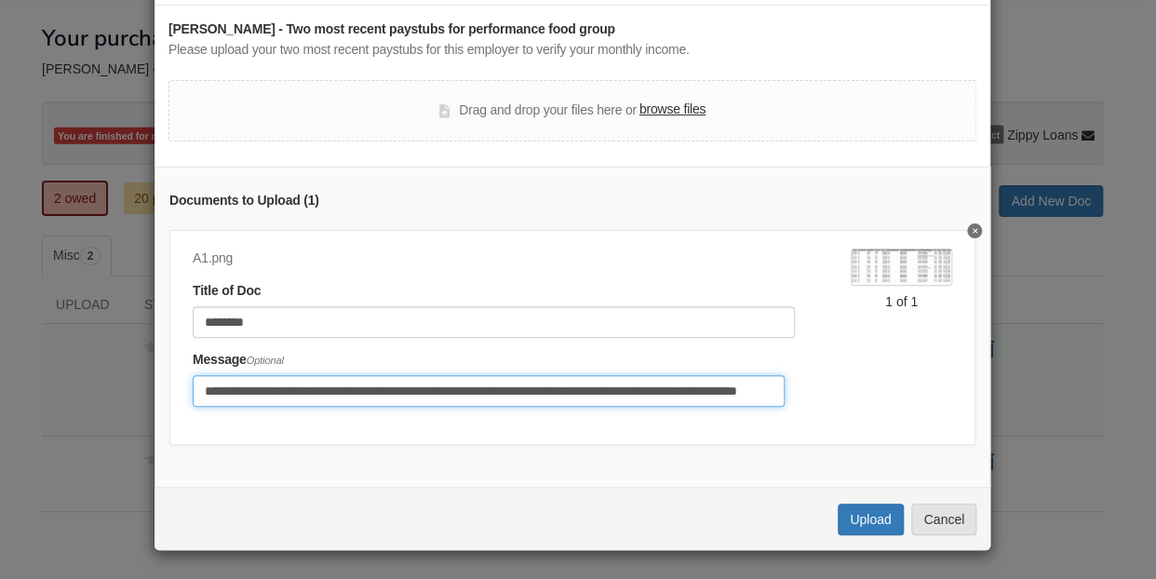
scroll to position [86, 0]
type input "**********"
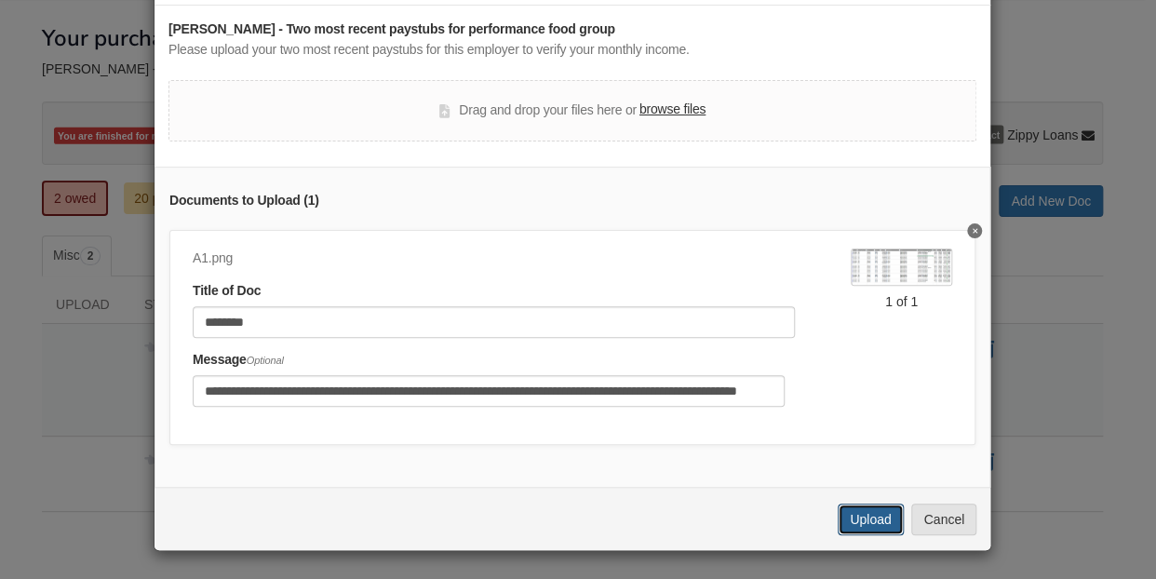
click at [882, 520] on button "Upload" at bounding box center [870, 519] width 65 height 32
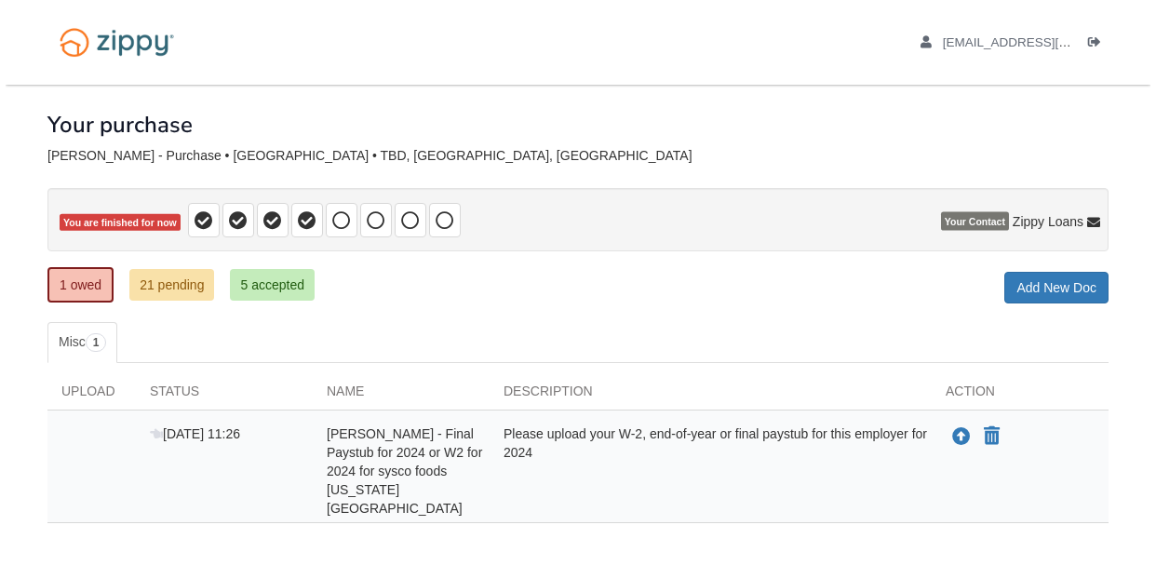
scroll to position [72, 0]
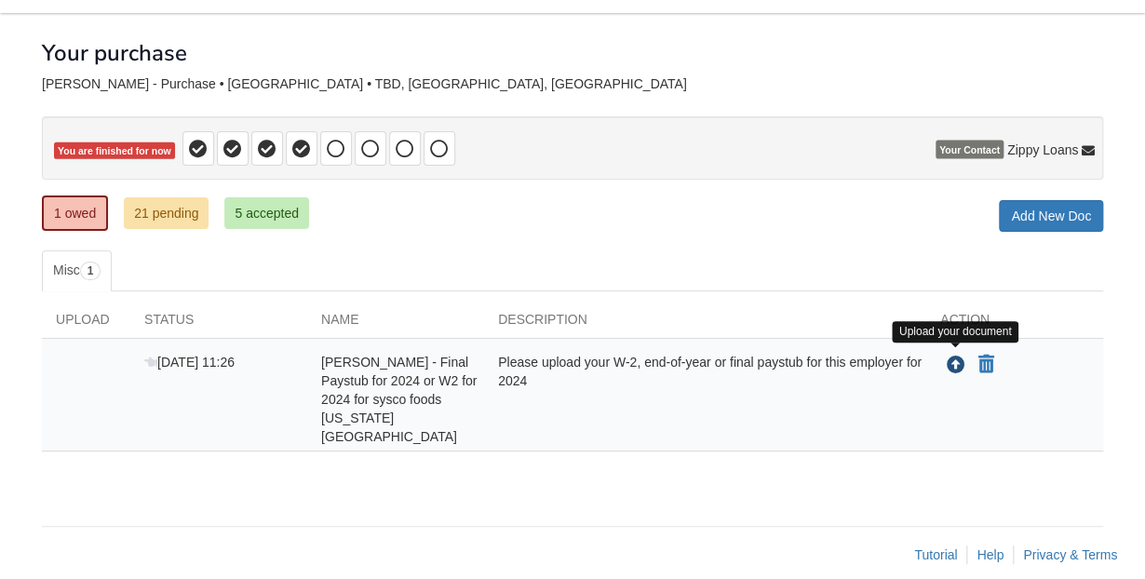
click at [957, 361] on icon "Upload Dennis Arbaugh - Final Paystub for 2024 or W2 for 2024 for sysco foods k…" at bounding box center [955, 365] width 19 height 19
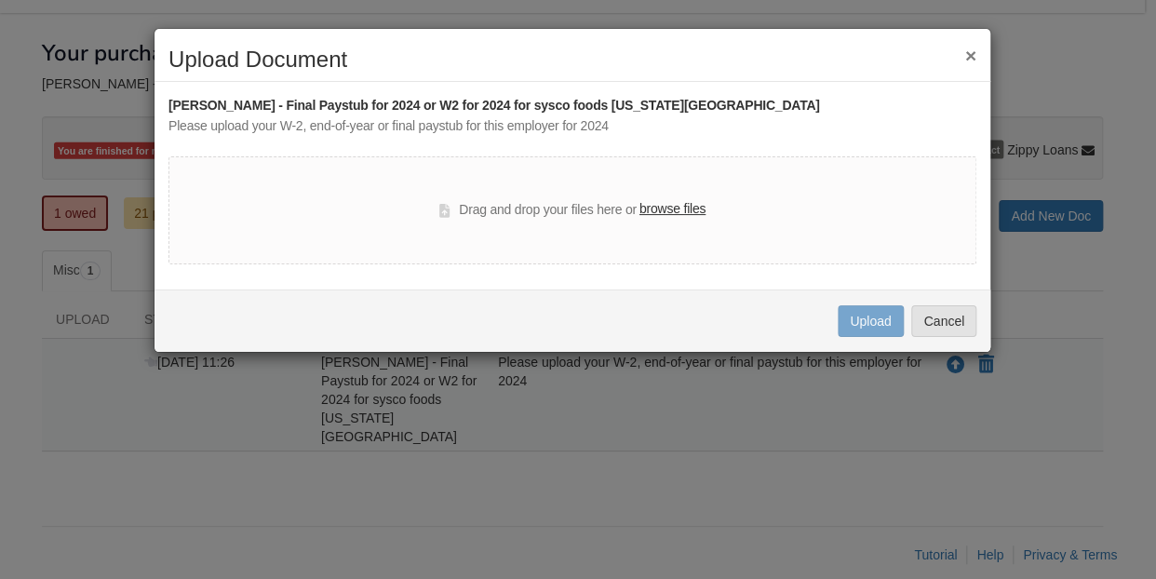
click at [678, 205] on label "browse files" at bounding box center [672, 209] width 66 height 20
click at [0, 0] on input "browse files" at bounding box center [0, 0] width 0 height 0
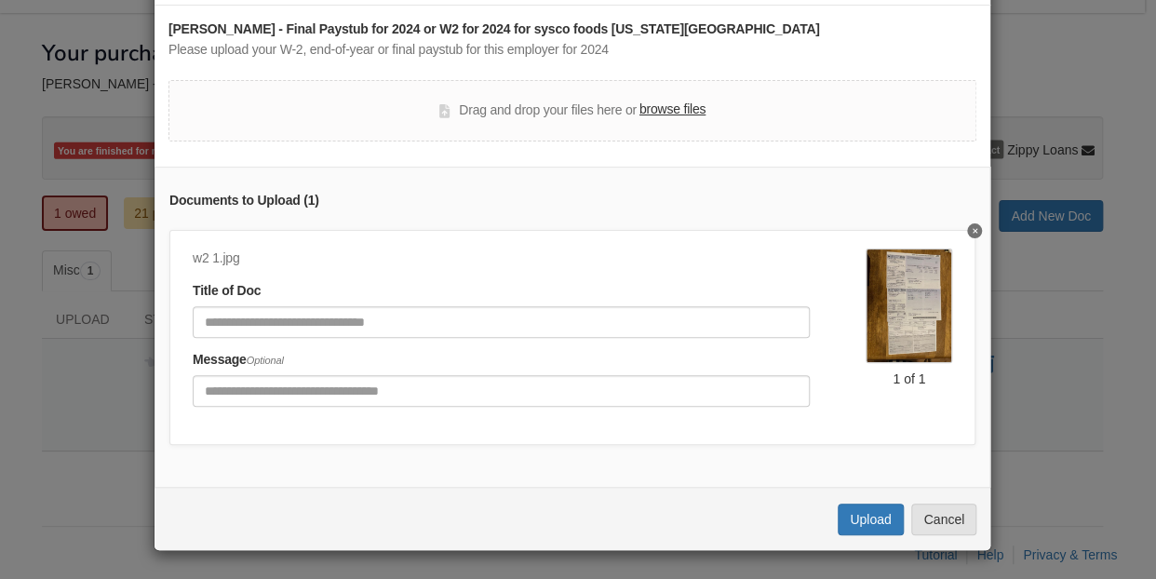
scroll to position [86, 0]
click at [848, 518] on button "Upload" at bounding box center [870, 519] width 65 height 32
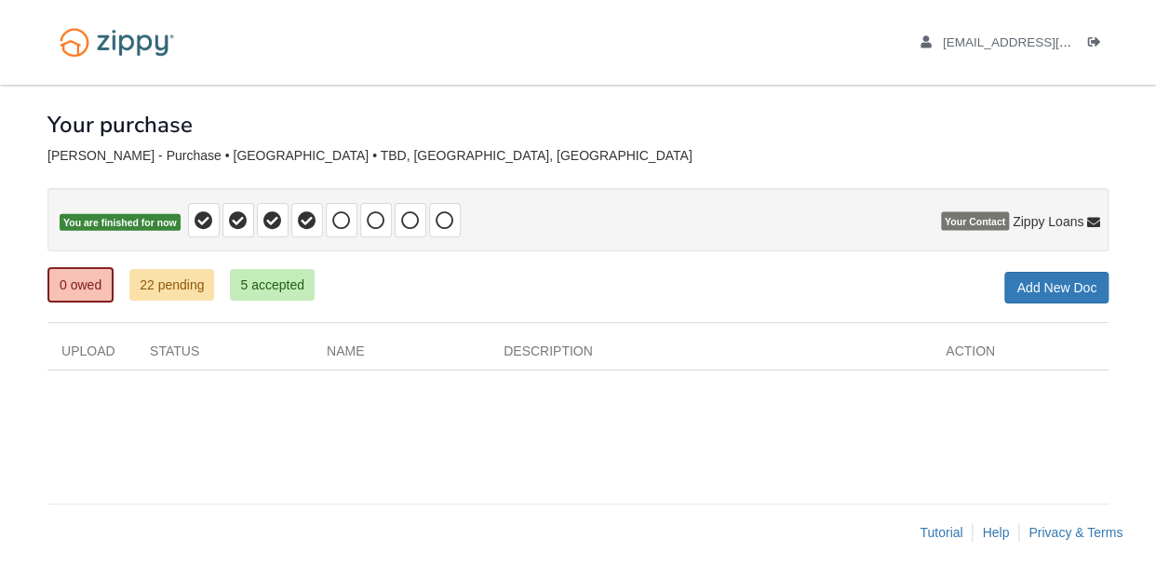
click at [1098, 70] on div "[EMAIL_ADDRESS][DOMAIN_NAME] Logout" at bounding box center [993, 42] width 231 height 85
click at [1098, 44] on icon "Log out" at bounding box center [1094, 42] width 13 height 13
